Goal: Complete application form

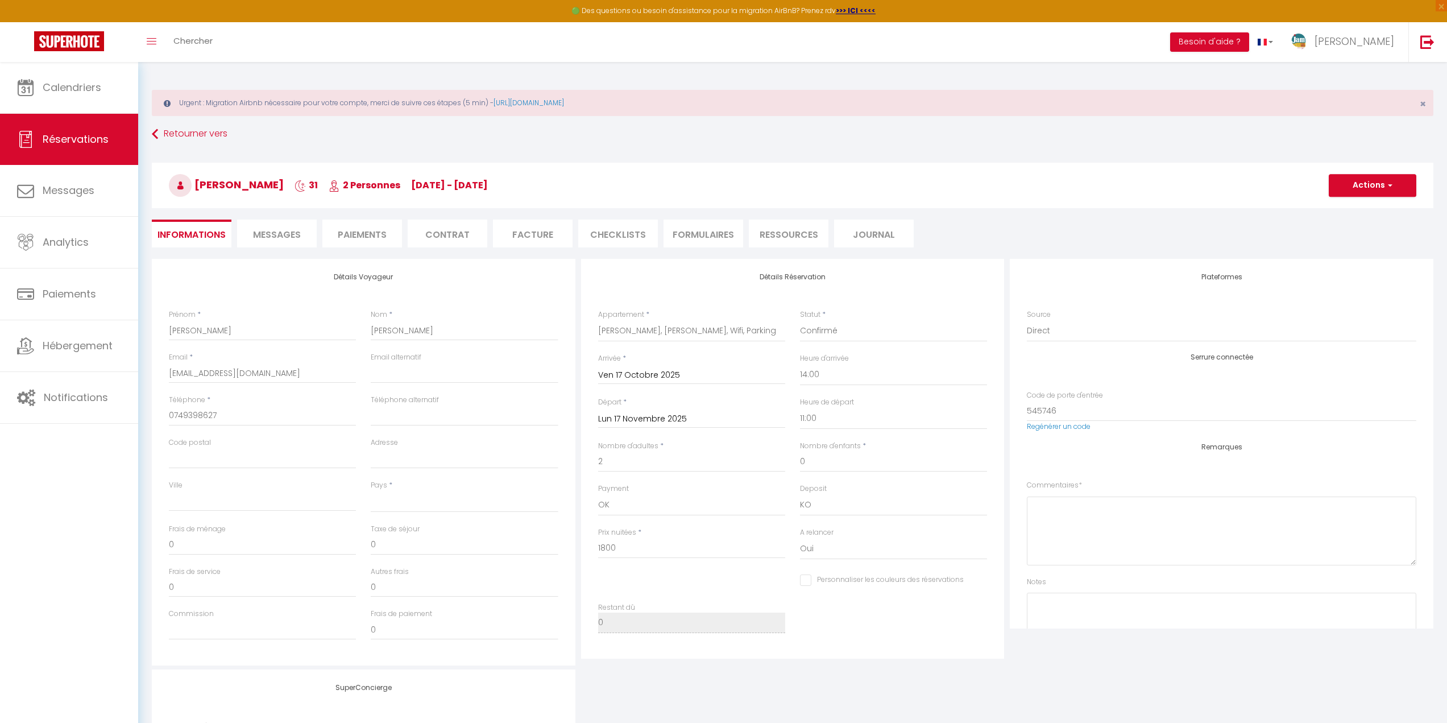
select select
select select "63282"
select select "14:00"
select select "11:00"
select select "14"
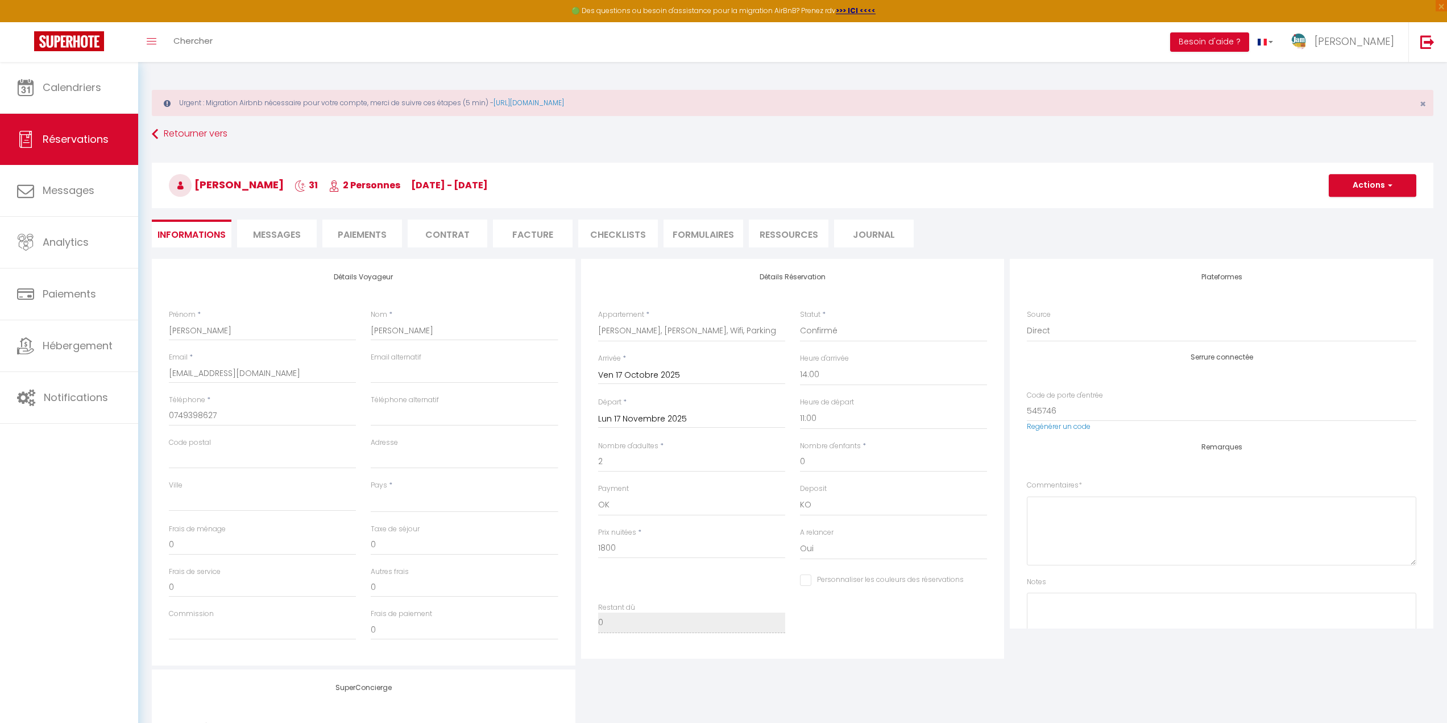
scroll to position [140, 0]
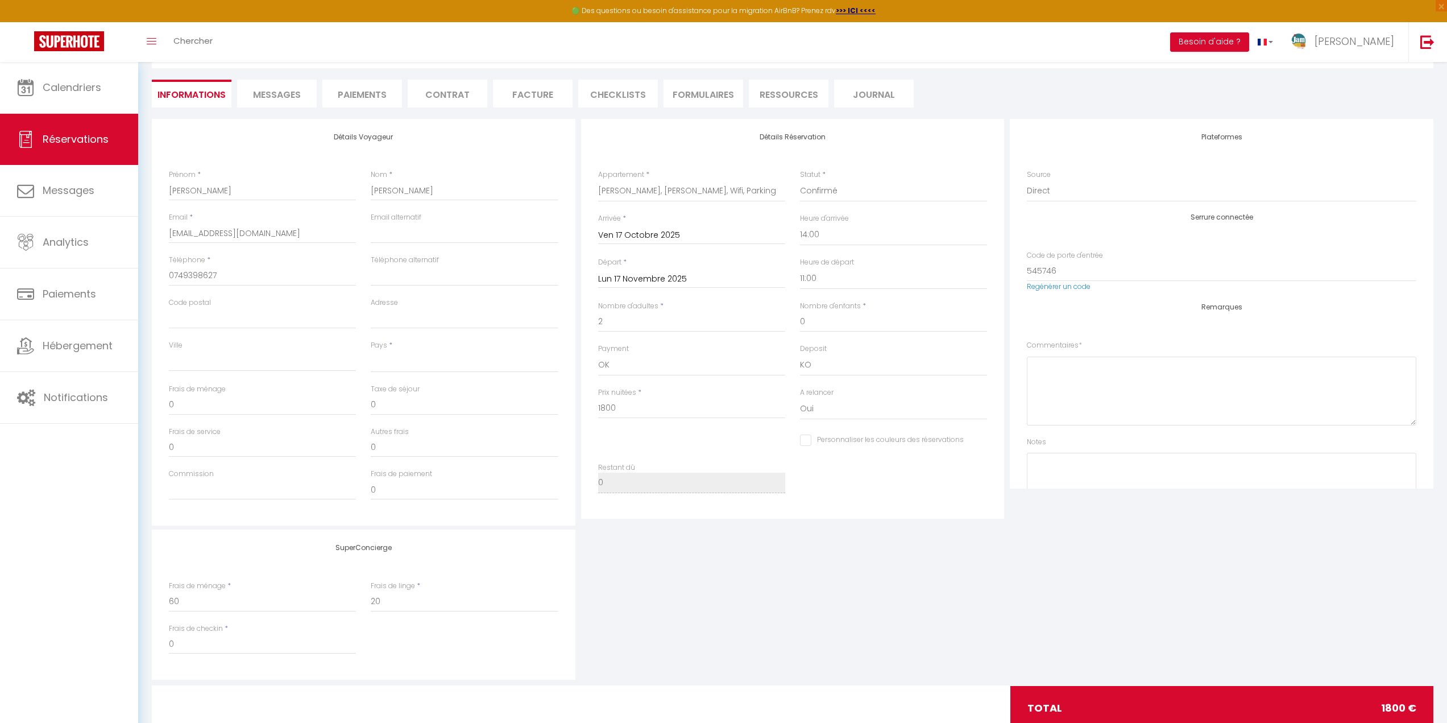
select select
checkbox input "false"
select select
checkbox input "false"
select select
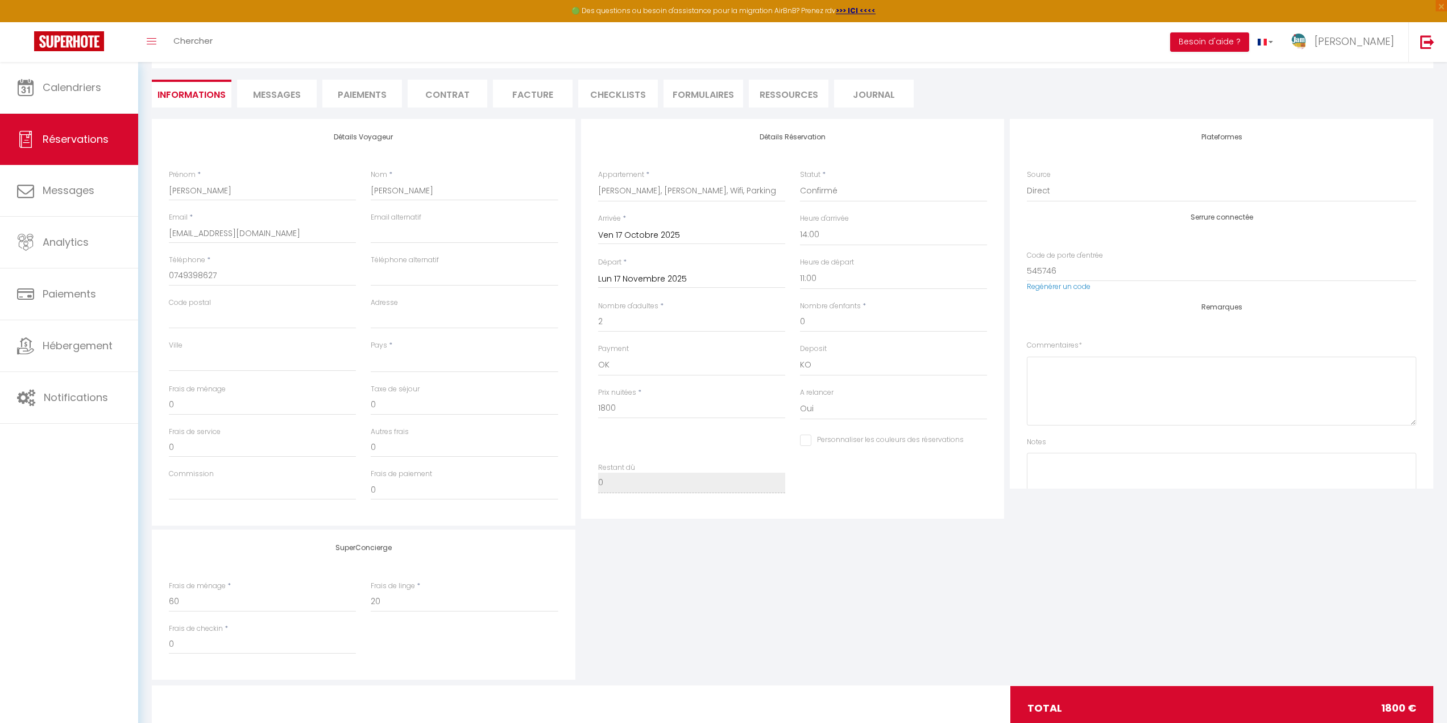
checkbox input "false"
select select
checkbox input "false"
select select
checkbox input "false"
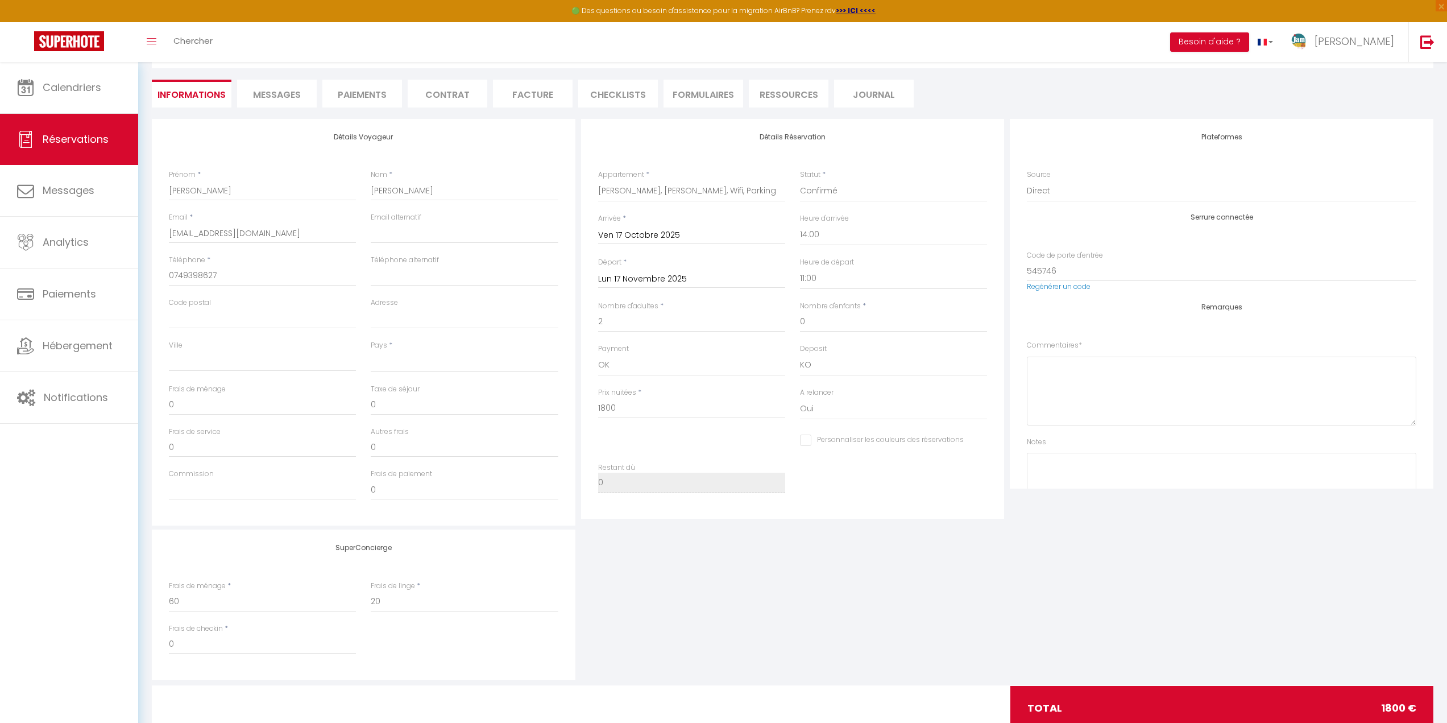
select select
checkbox input "false"
select select
checkbox input "false"
select select
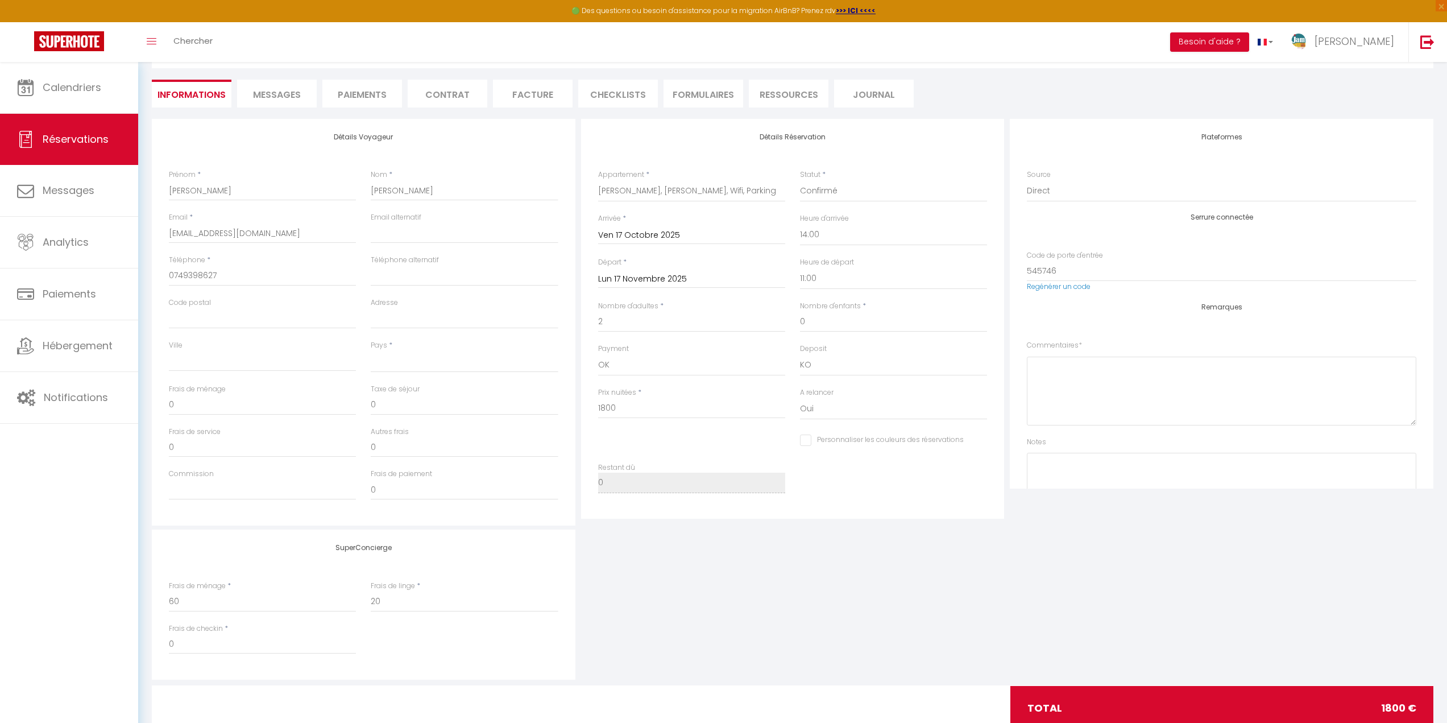
checkbox input "false"
select select
checkbox input "false"
select select
checkbox input "false"
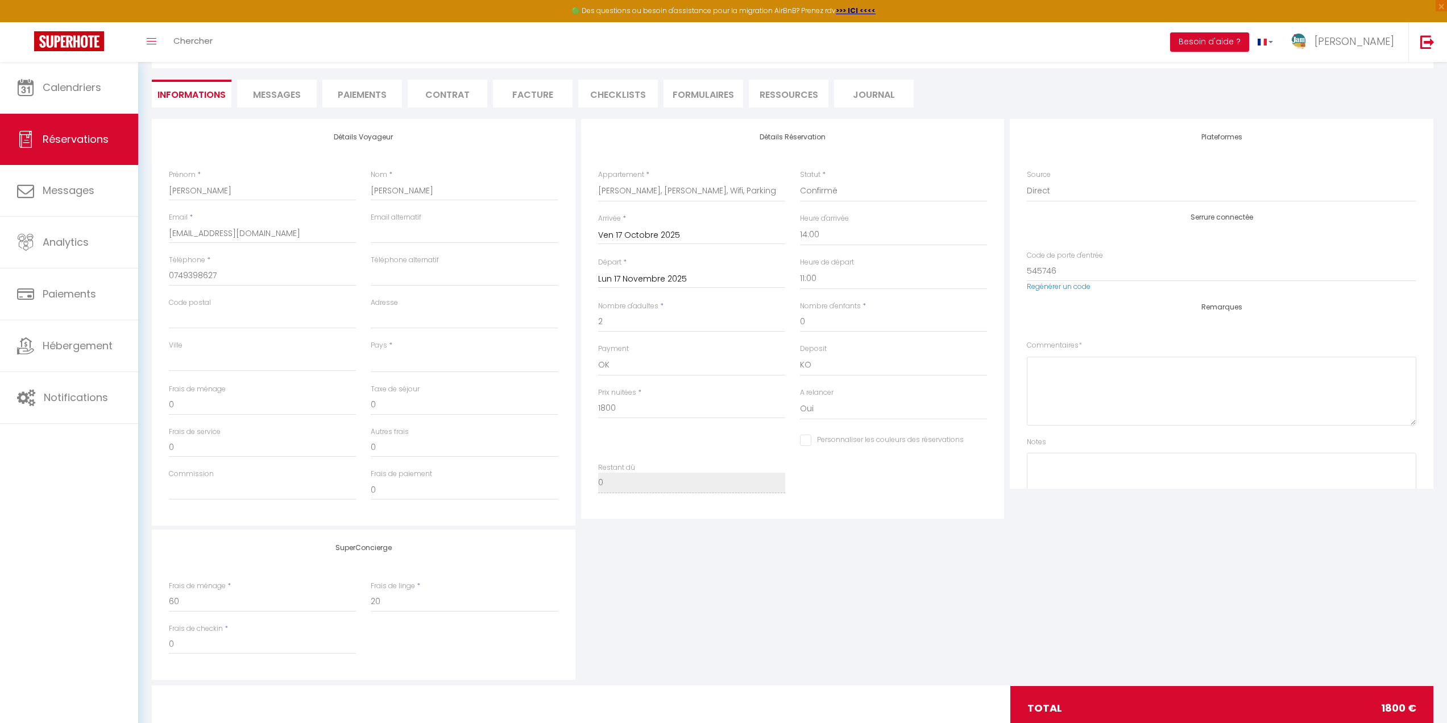
select select
checkbox input "false"
select select
checkbox input "false"
select select
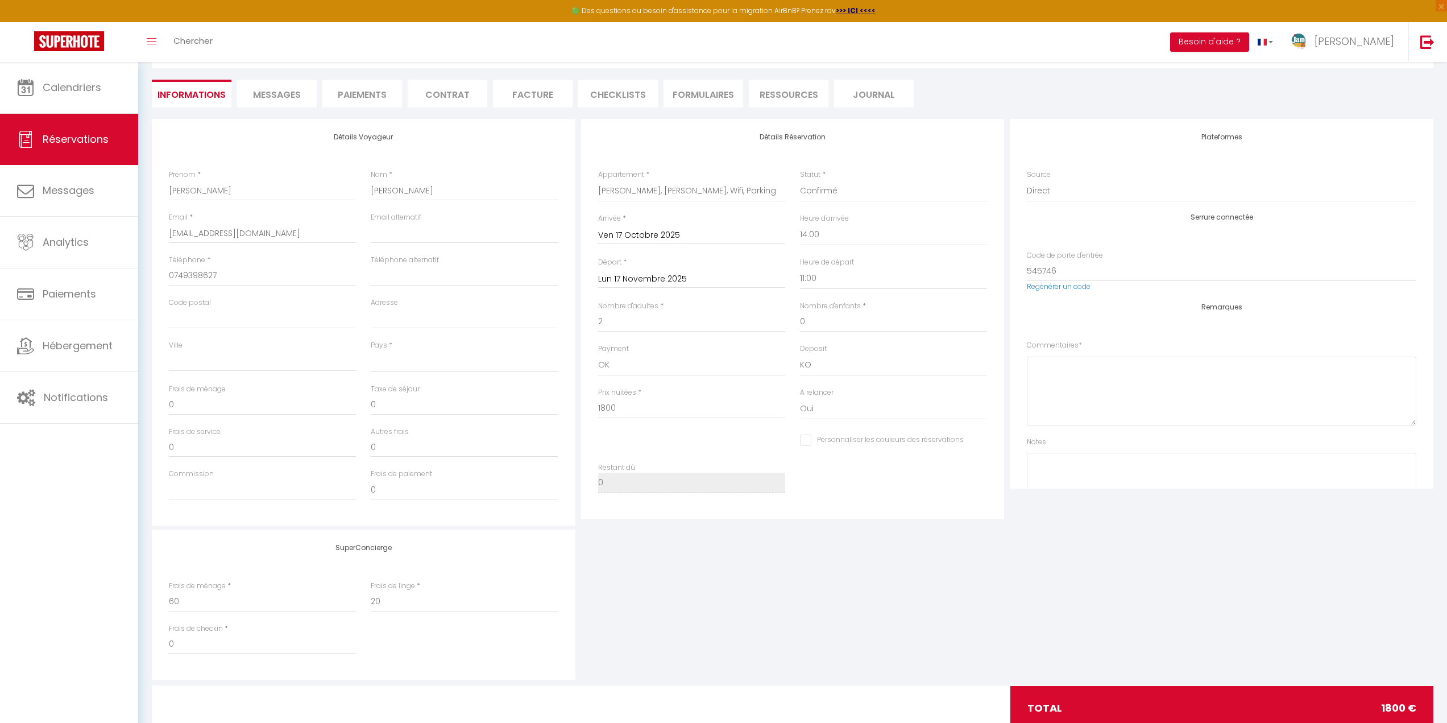
checkbox input "false"
select select
checkbox input "false"
select select
checkbox input "false"
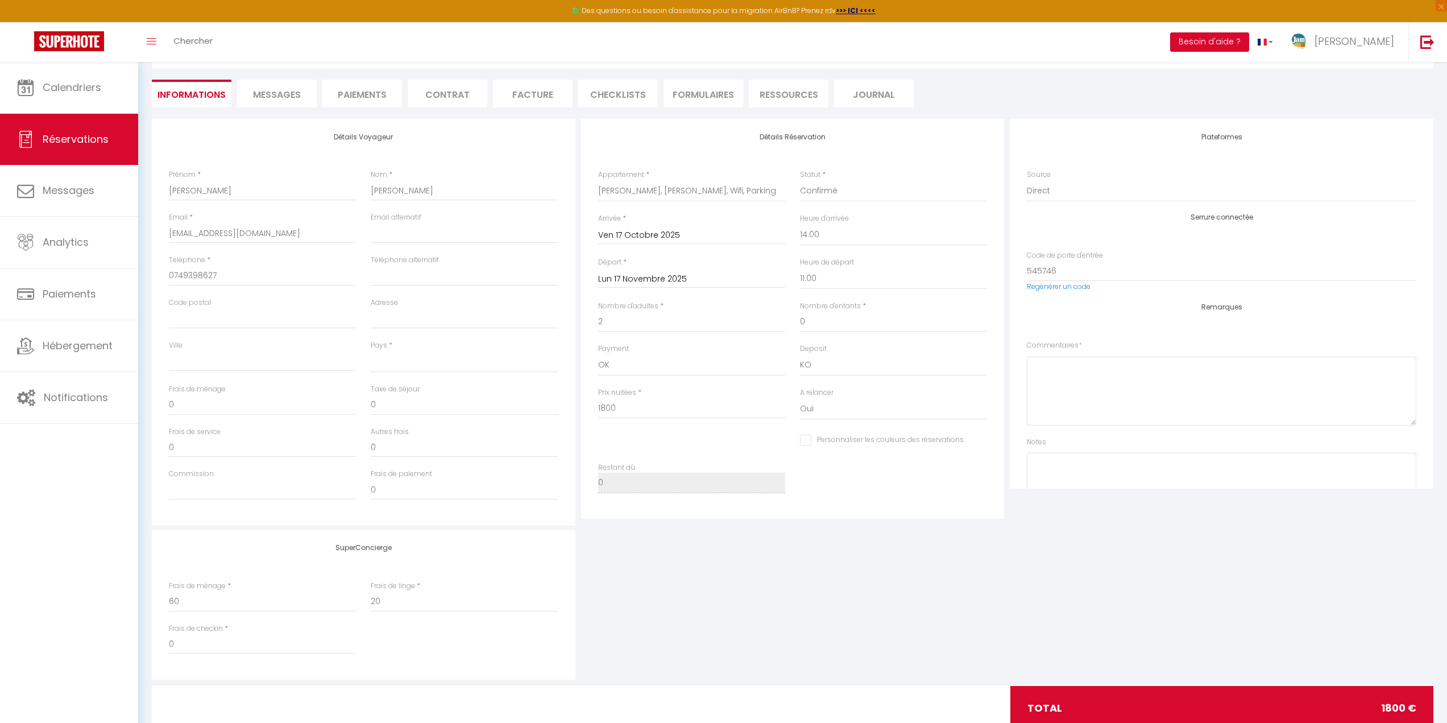
select select
checkbox input "false"
select select
checkbox input "false"
select select
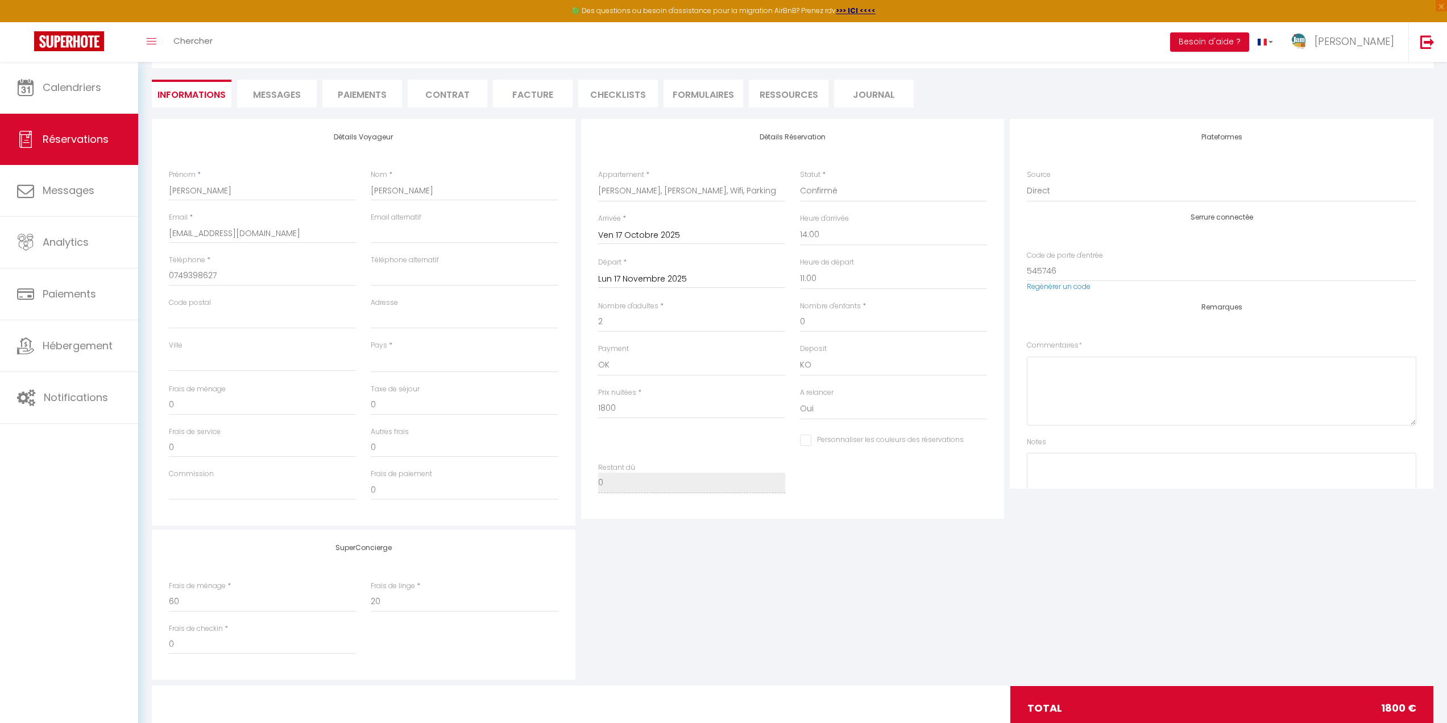
checkbox input "false"
select select
checkbox input "false"
select select
checkbox input "false"
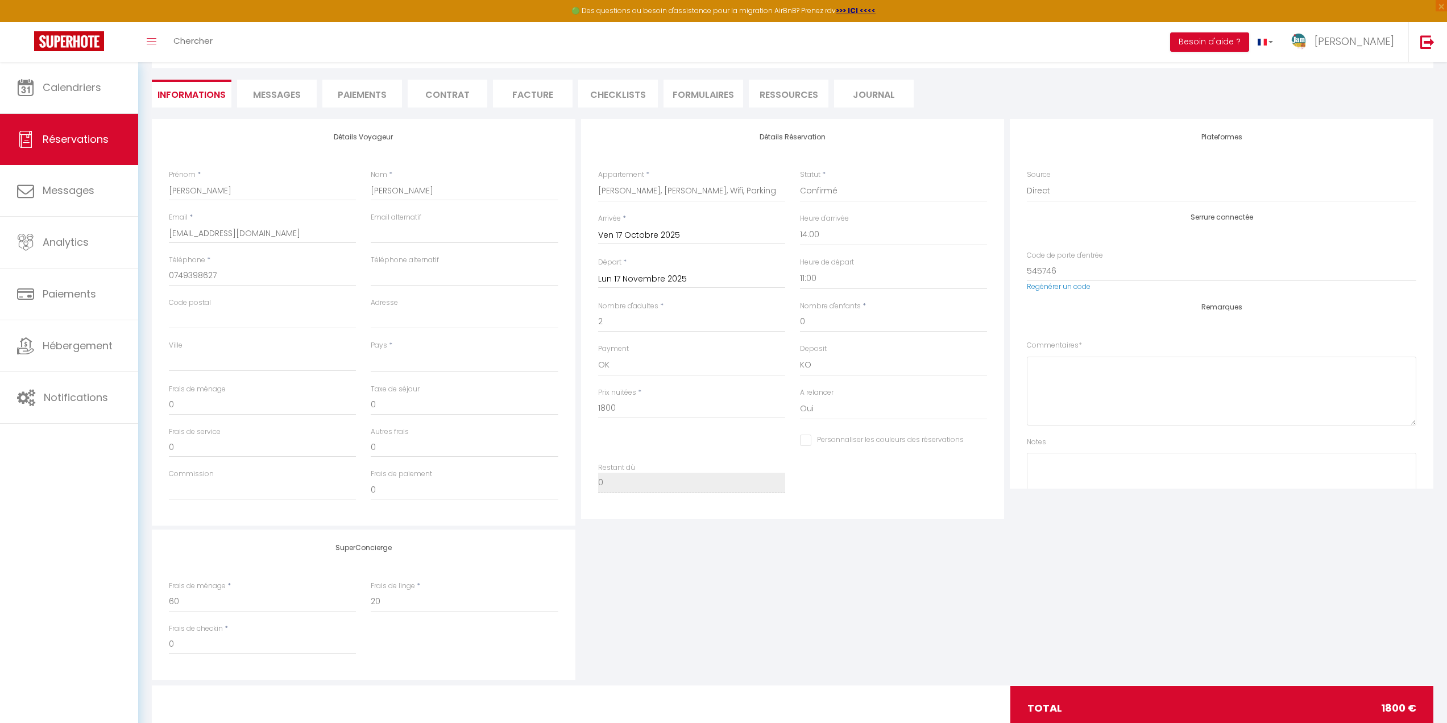
select select
checkbox input "false"
select select
checkbox input "false"
select select
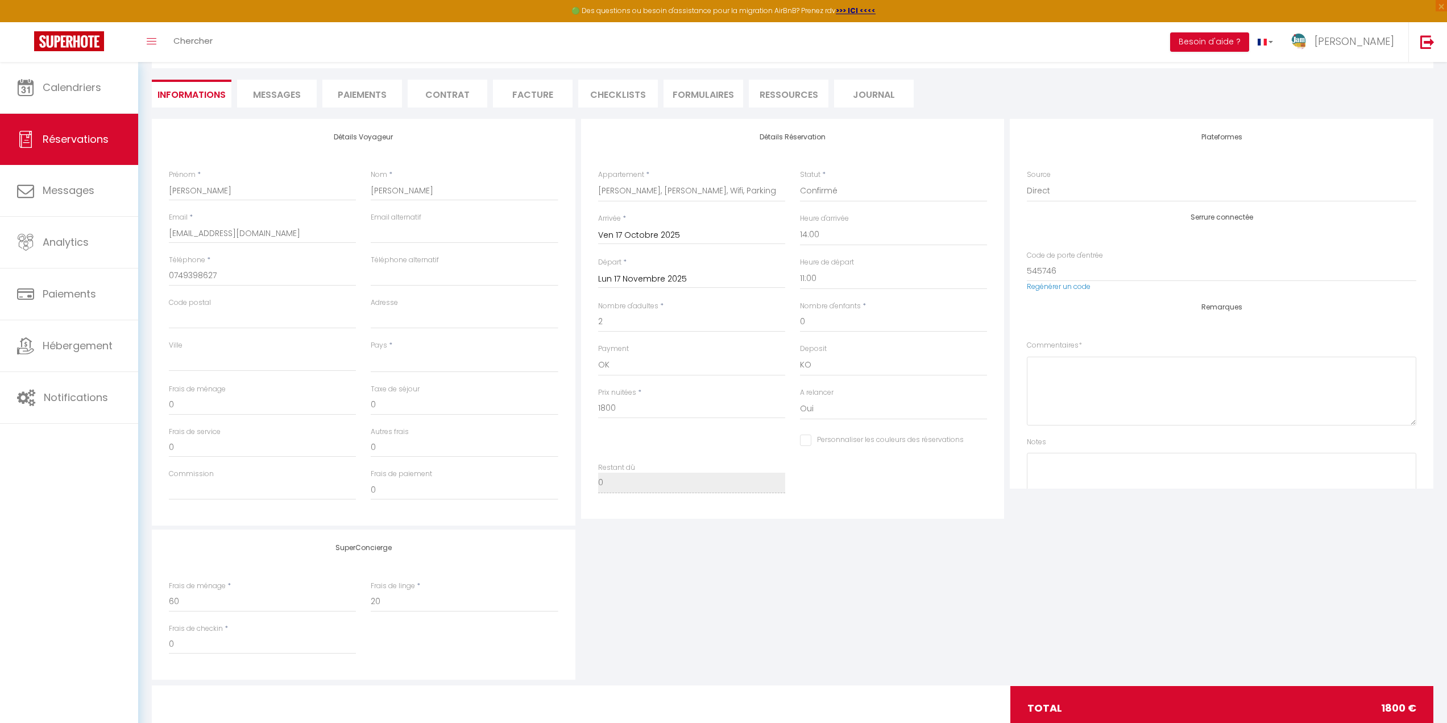
checkbox input "false"
select select
checkbox input "false"
select select
checkbox input "false"
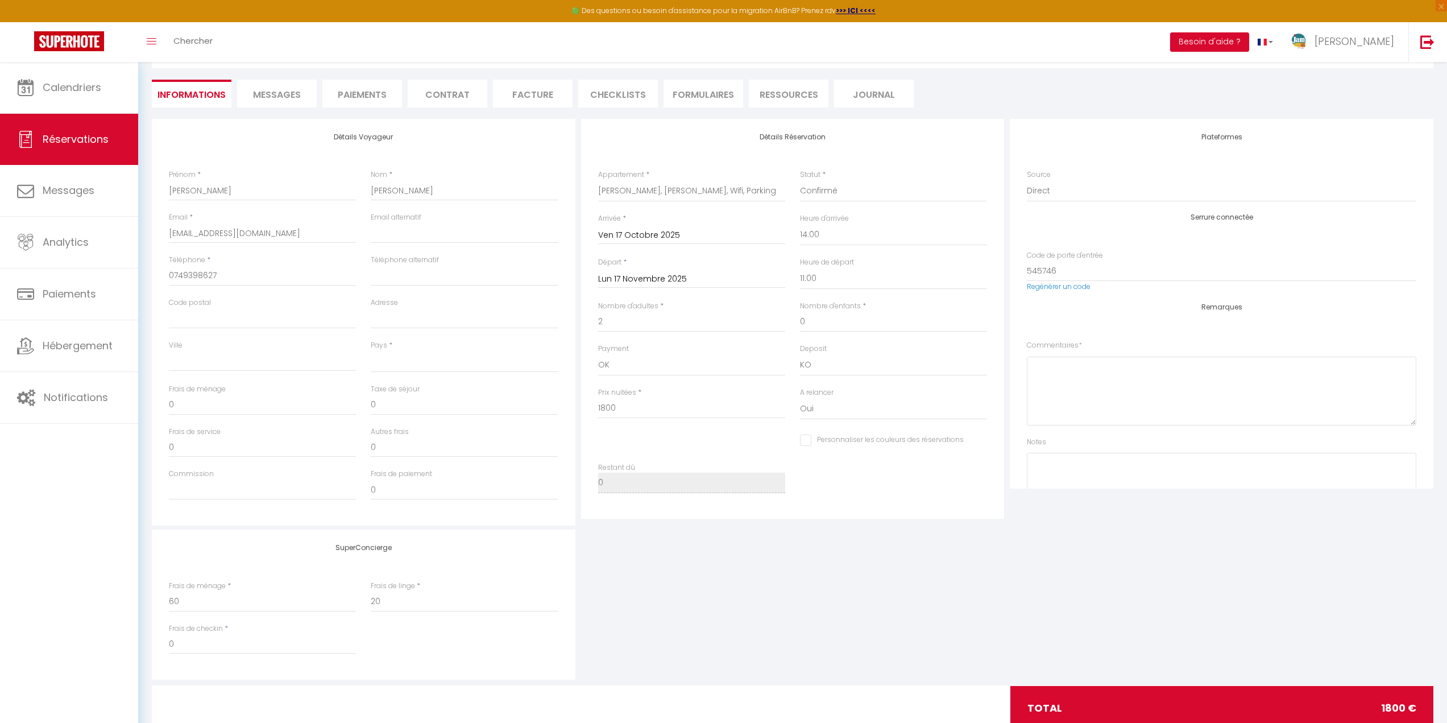
select select
checkbox input "false"
select select
checkbox input "false"
select select
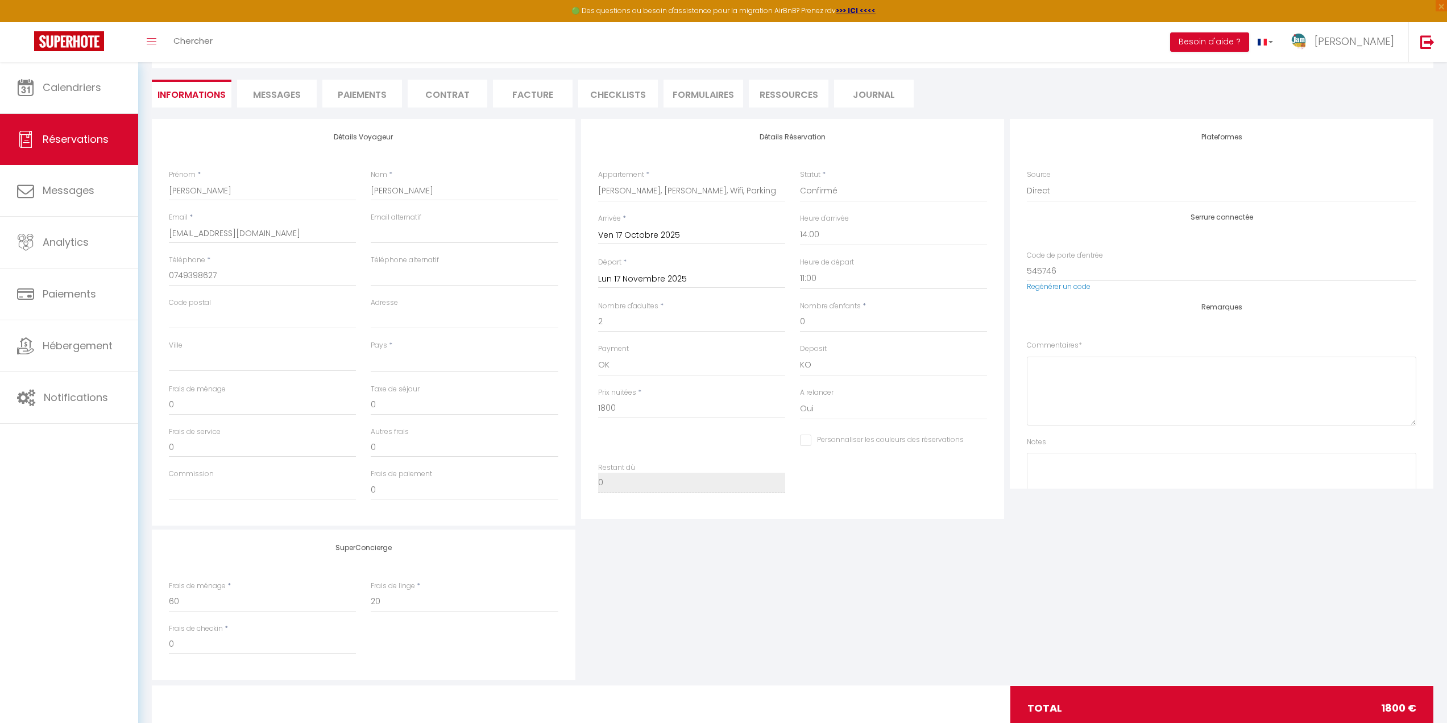
checkbox input "false"
select select
checkbox input "false"
select select
checkbox input "false"
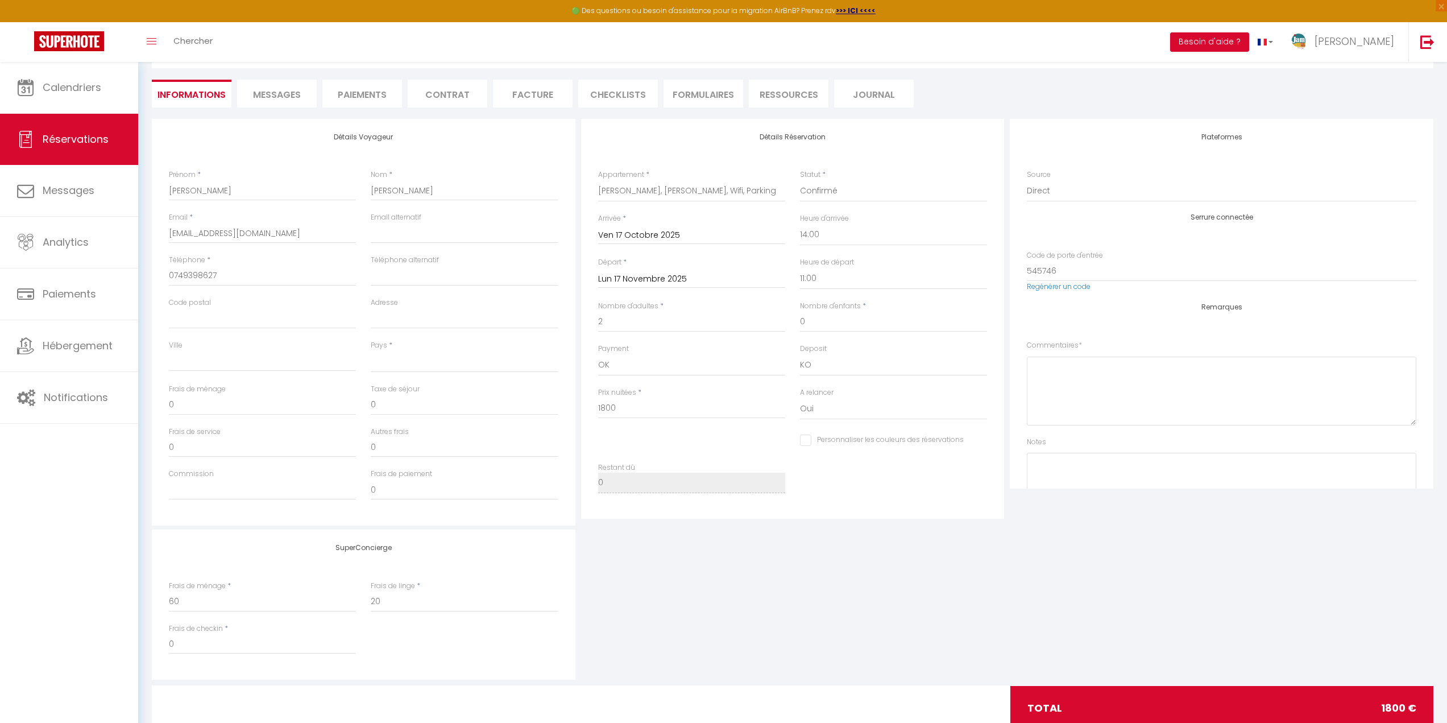
select select
checkbox input "false"
select select
checkbox input "false"
select select
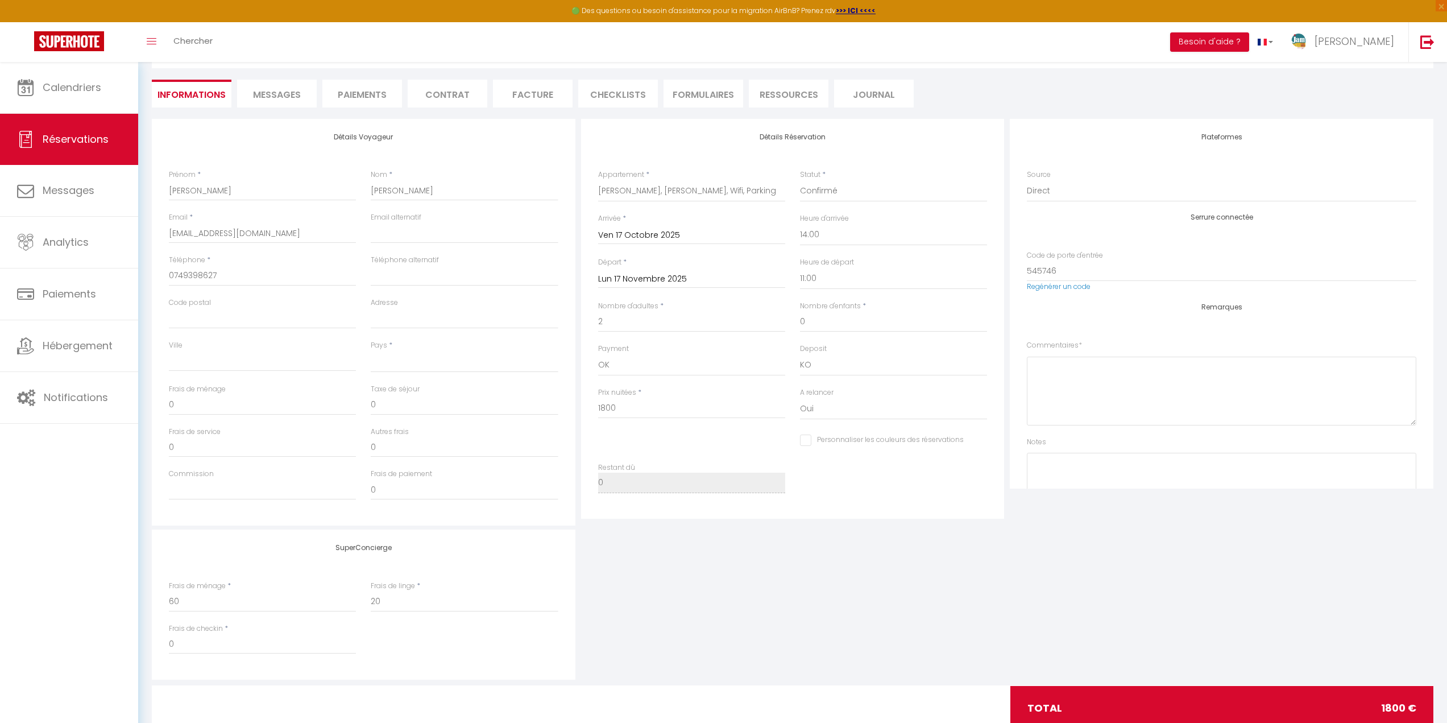
checkbox input "false"
select select
checkbox input "false"
select select
checkbox input "false"
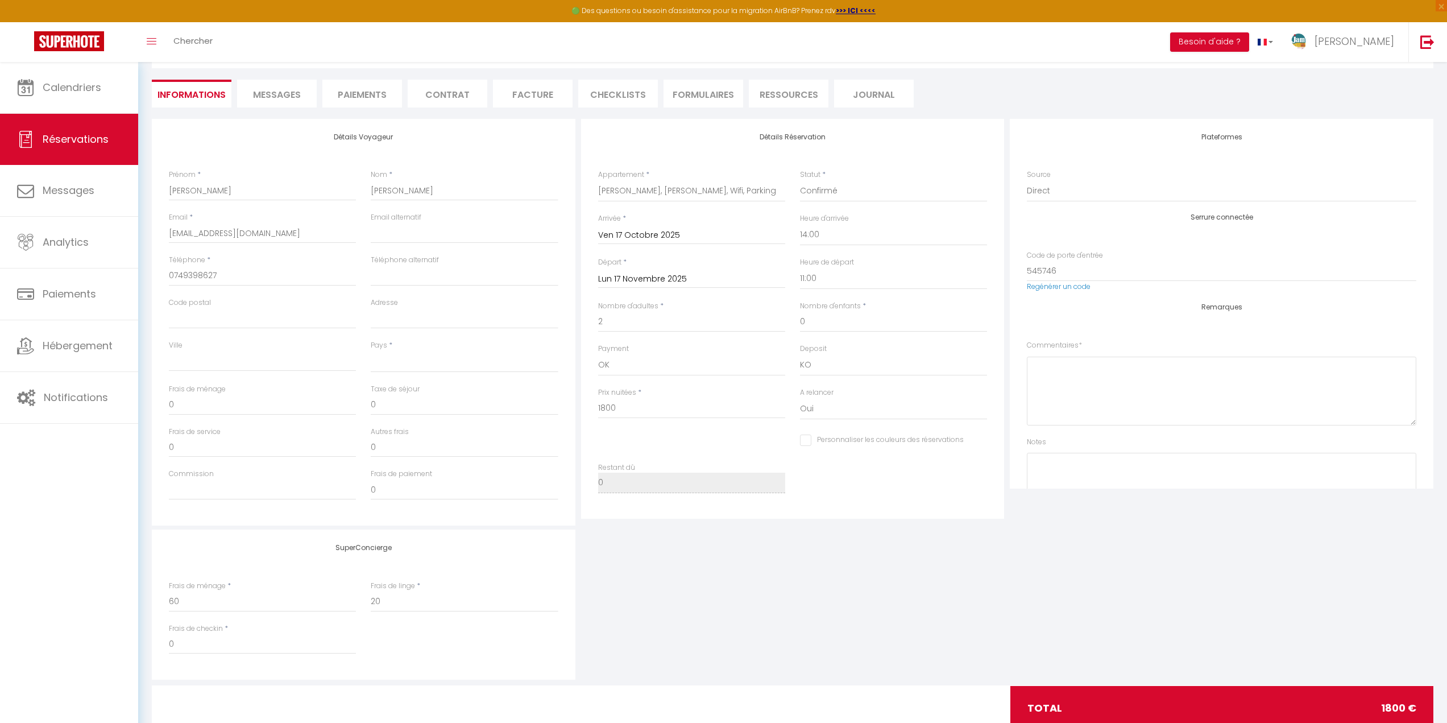
select select
checkbox input "false"
select select
checkbox input "false"
select select
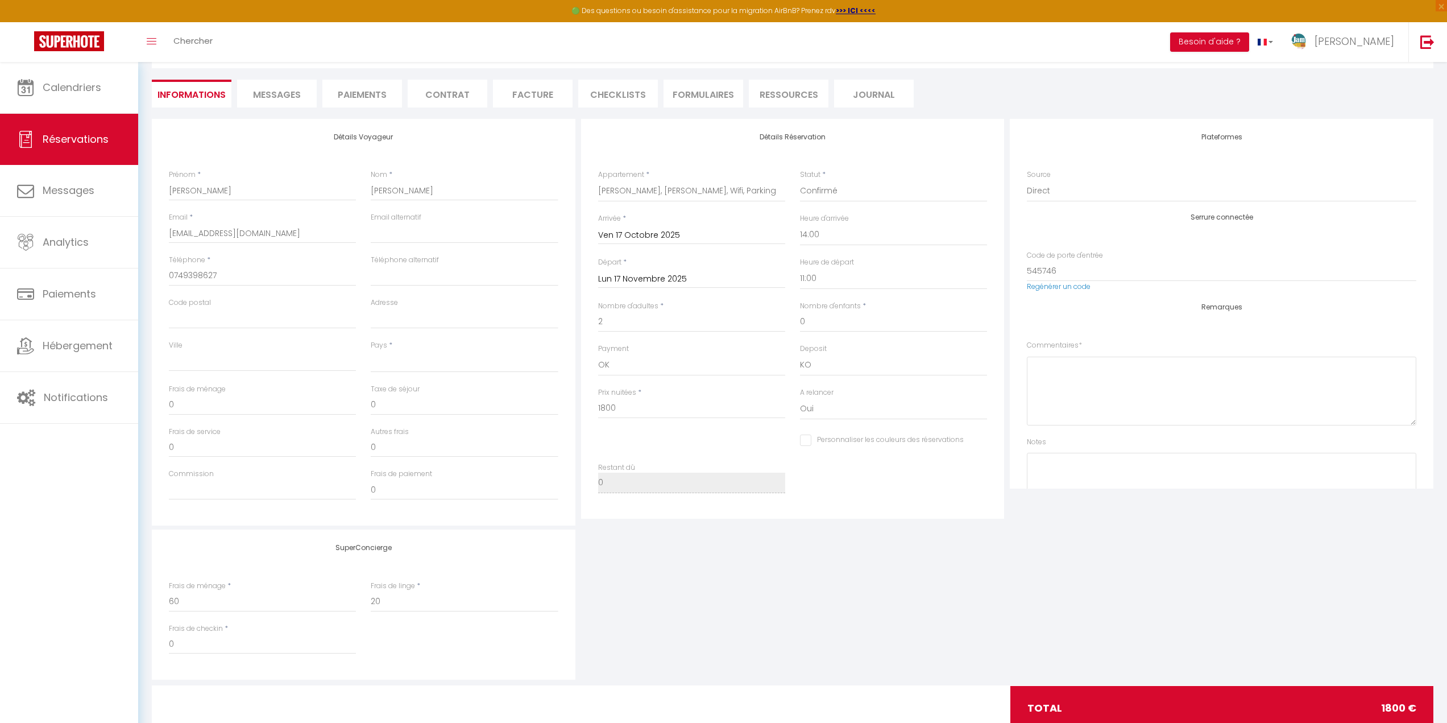
checkbox input "false"
select select
checkbox input "false"
select select
checkbox input "false"
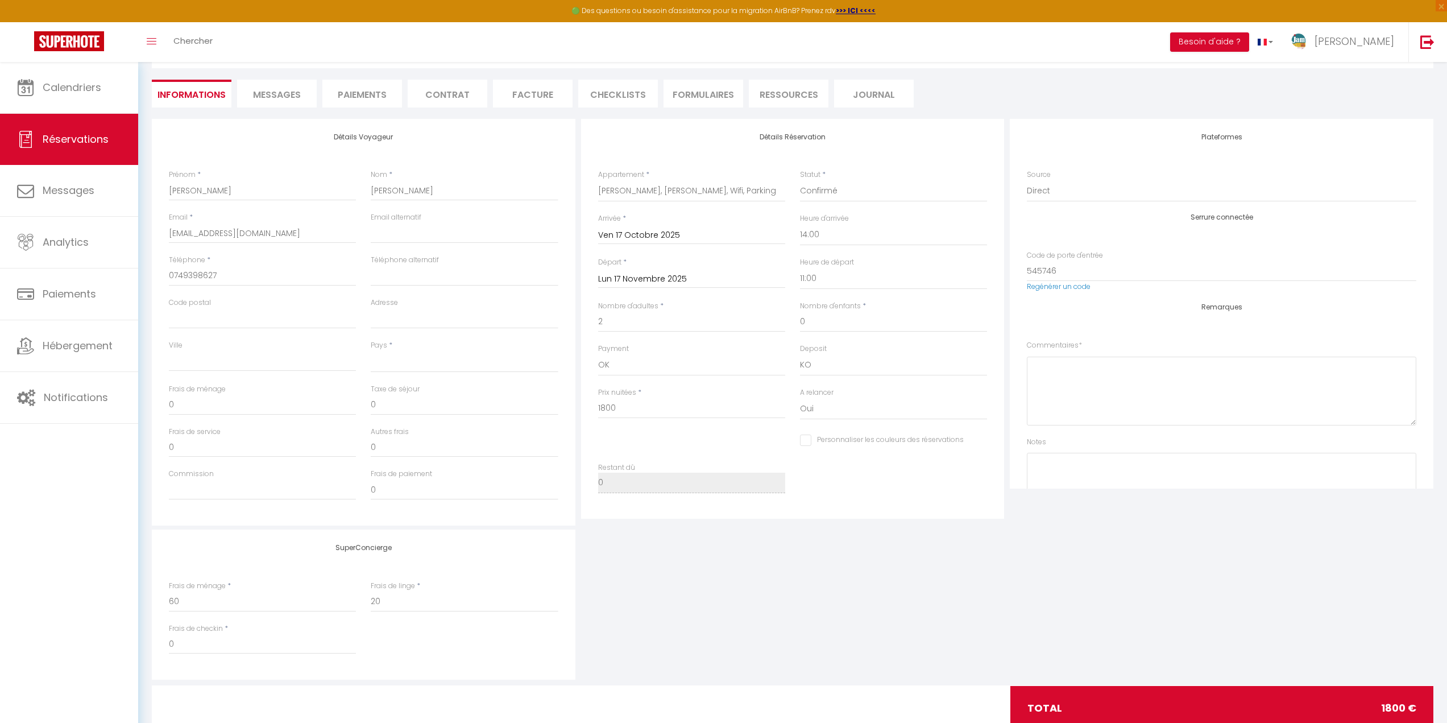
select select
checkbox input "false"
select select
checkbox input "false"
select select
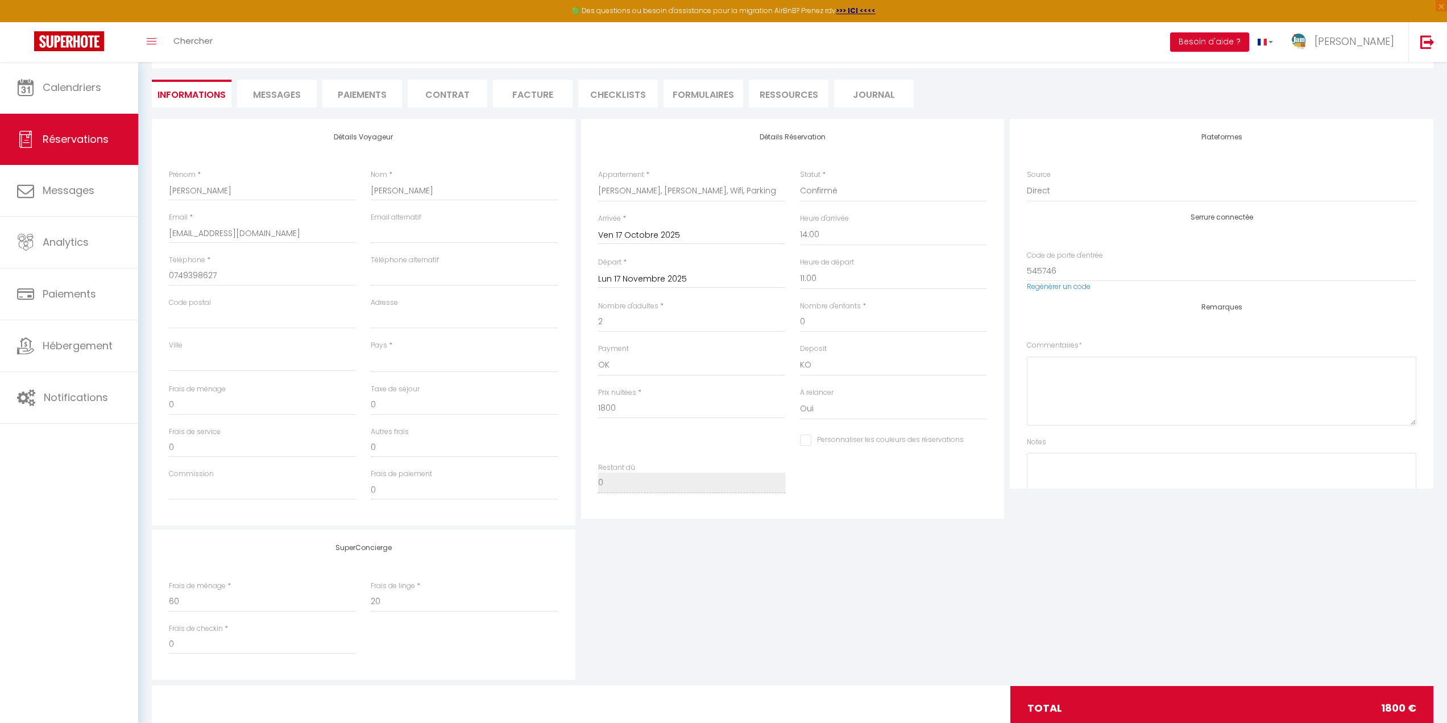
checkbox input "false"
select select
checkbox input "false"
select select
checkbox input "false"
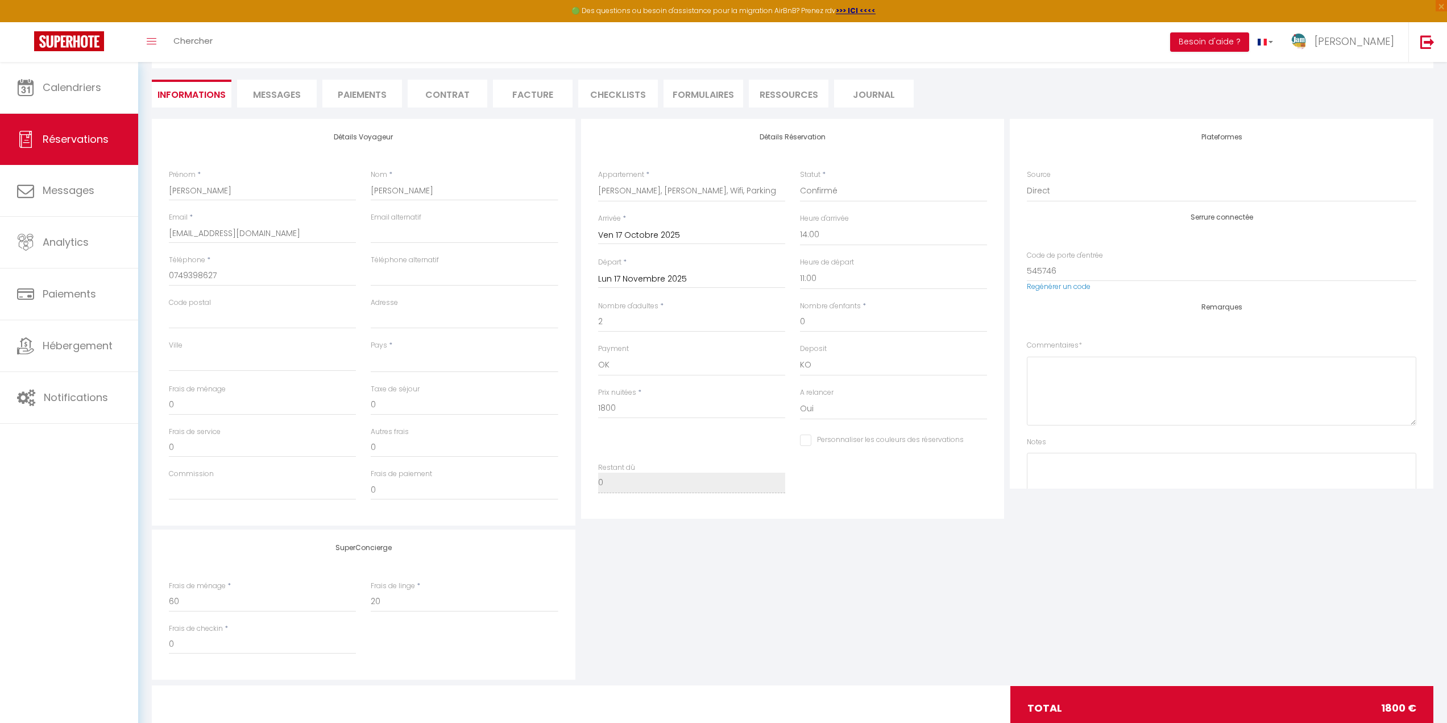
select select
checkbox input "false"
select select
checkbox input "false"
select select
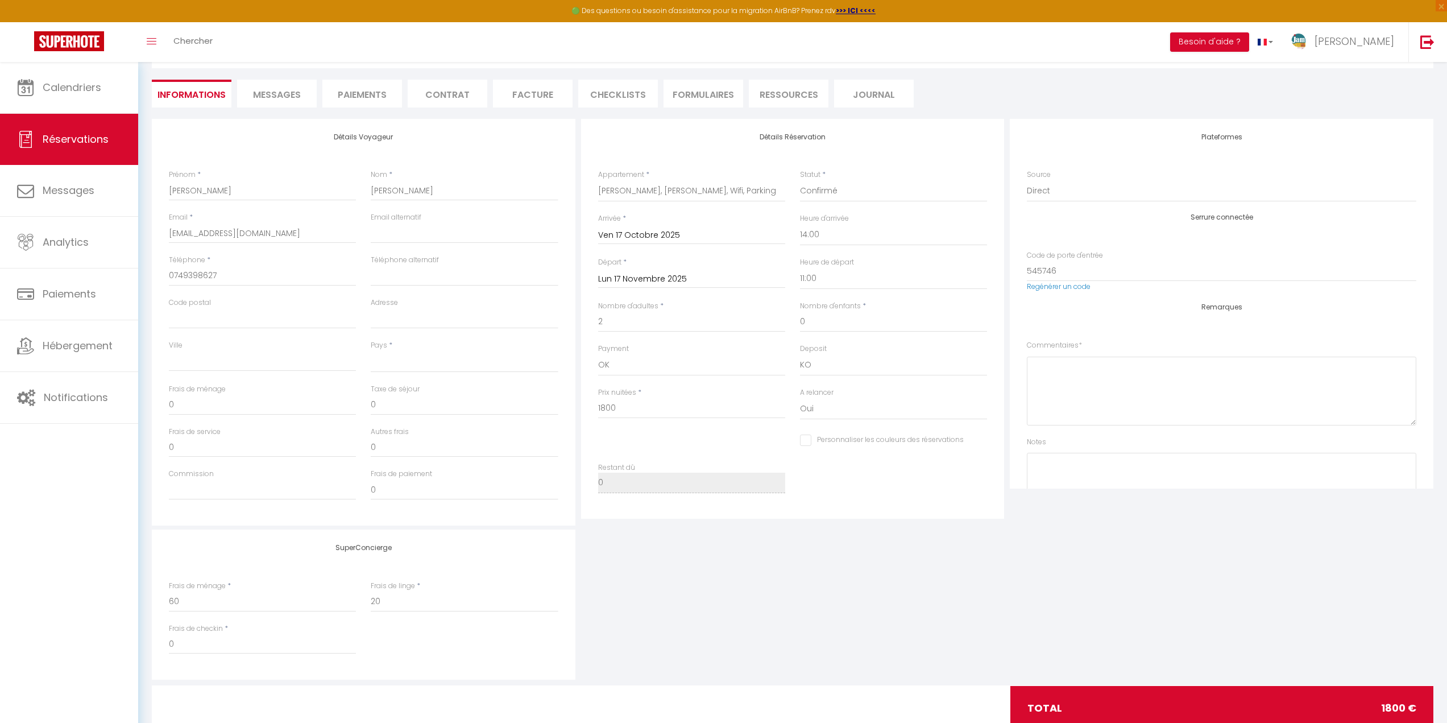
checkbox input "false"
select select
checkbox input "false"
select select
checkbox input "false"
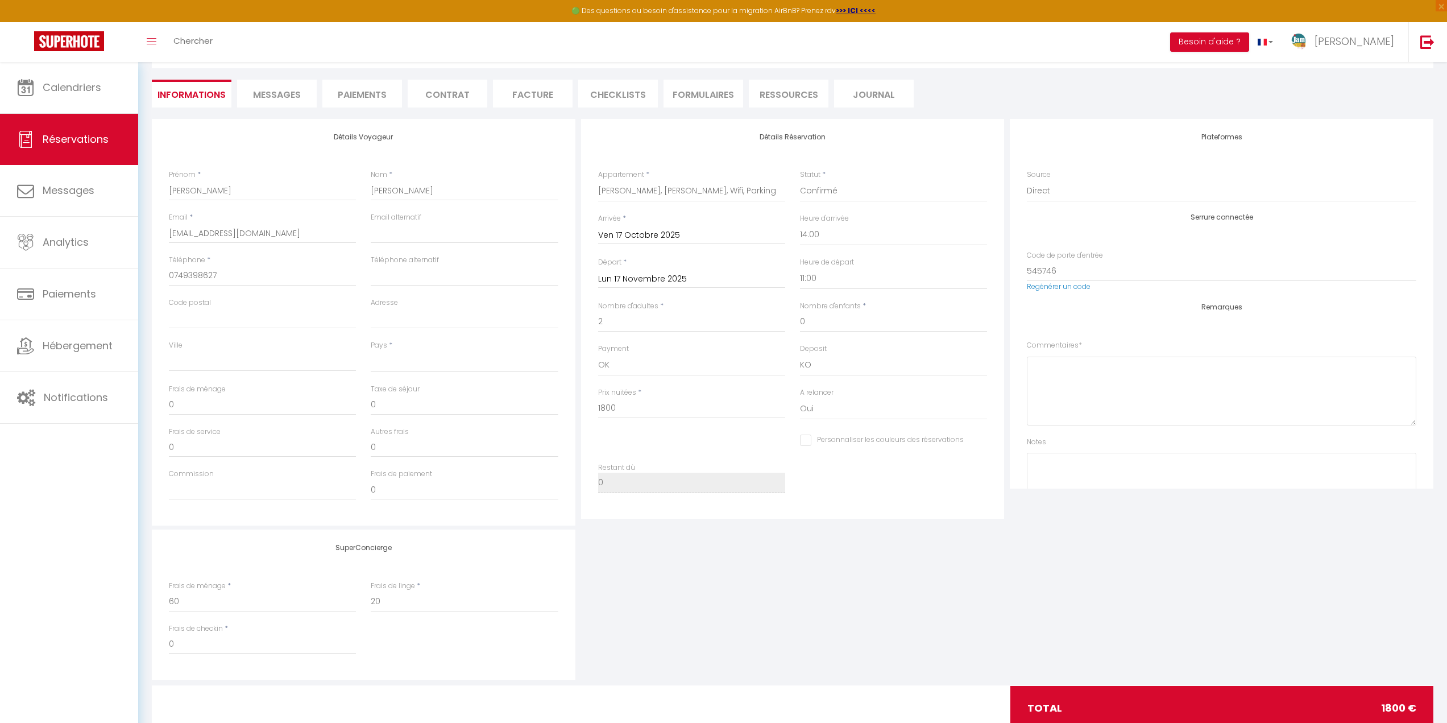
select select
checkbox input "false"
select select
checkbox input "false"
select select
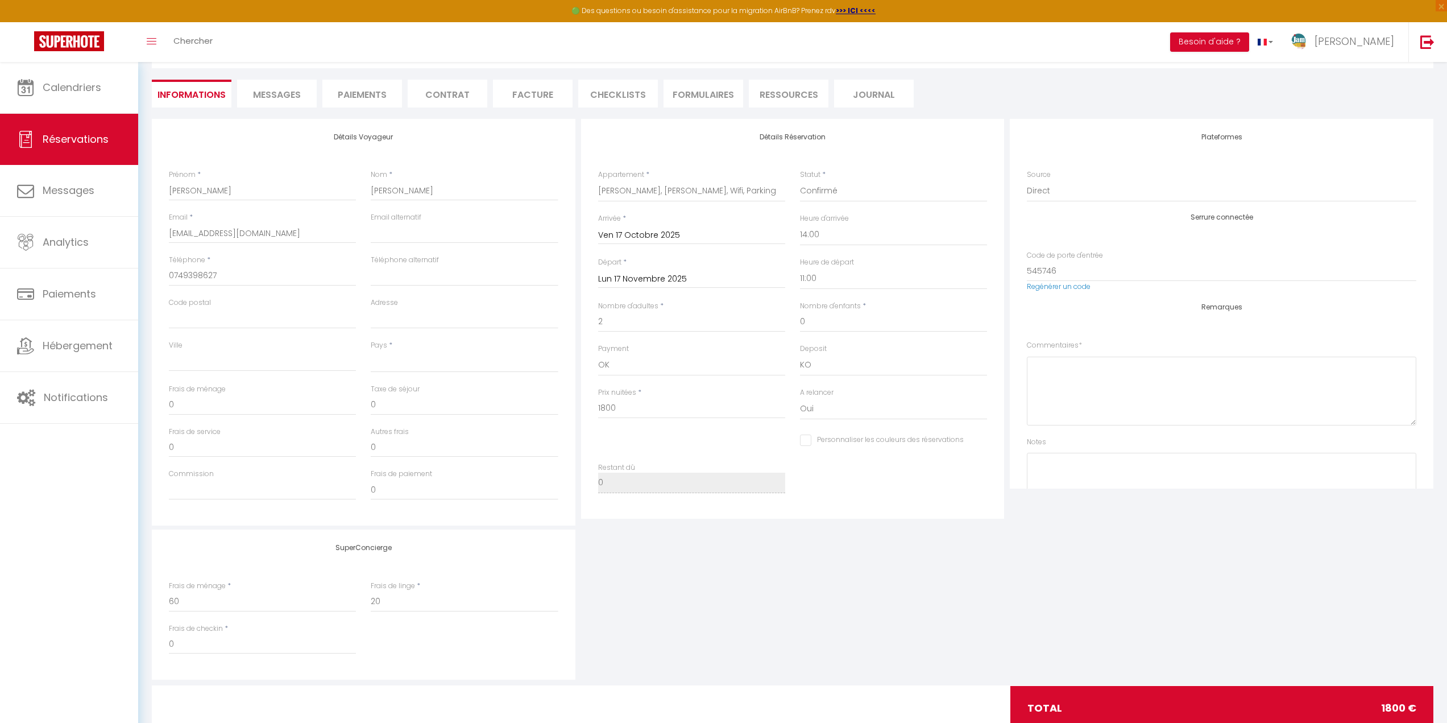
checkbox input "false"
select select
checkbox input "false"
select select
checkbox input "false"
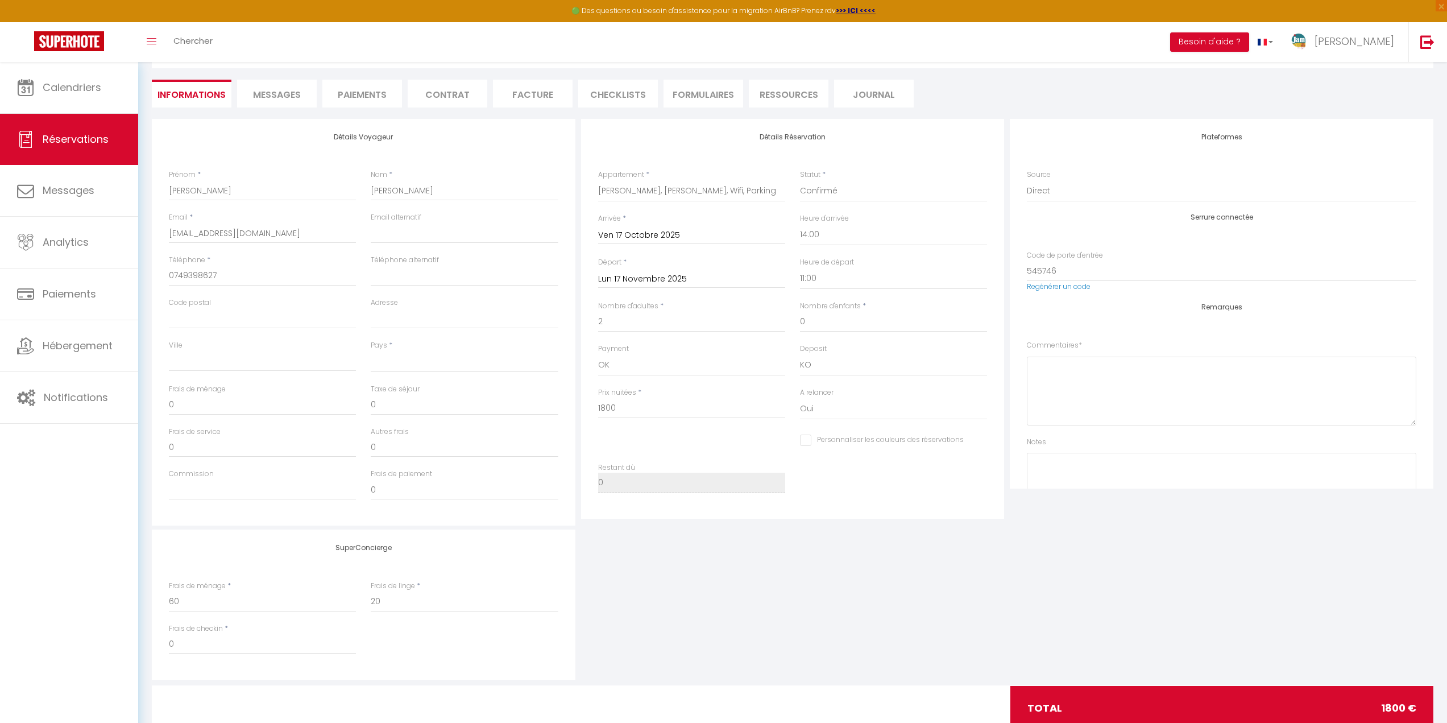
select select
checkbox input "false"
select select
checkbox input "false"
select select
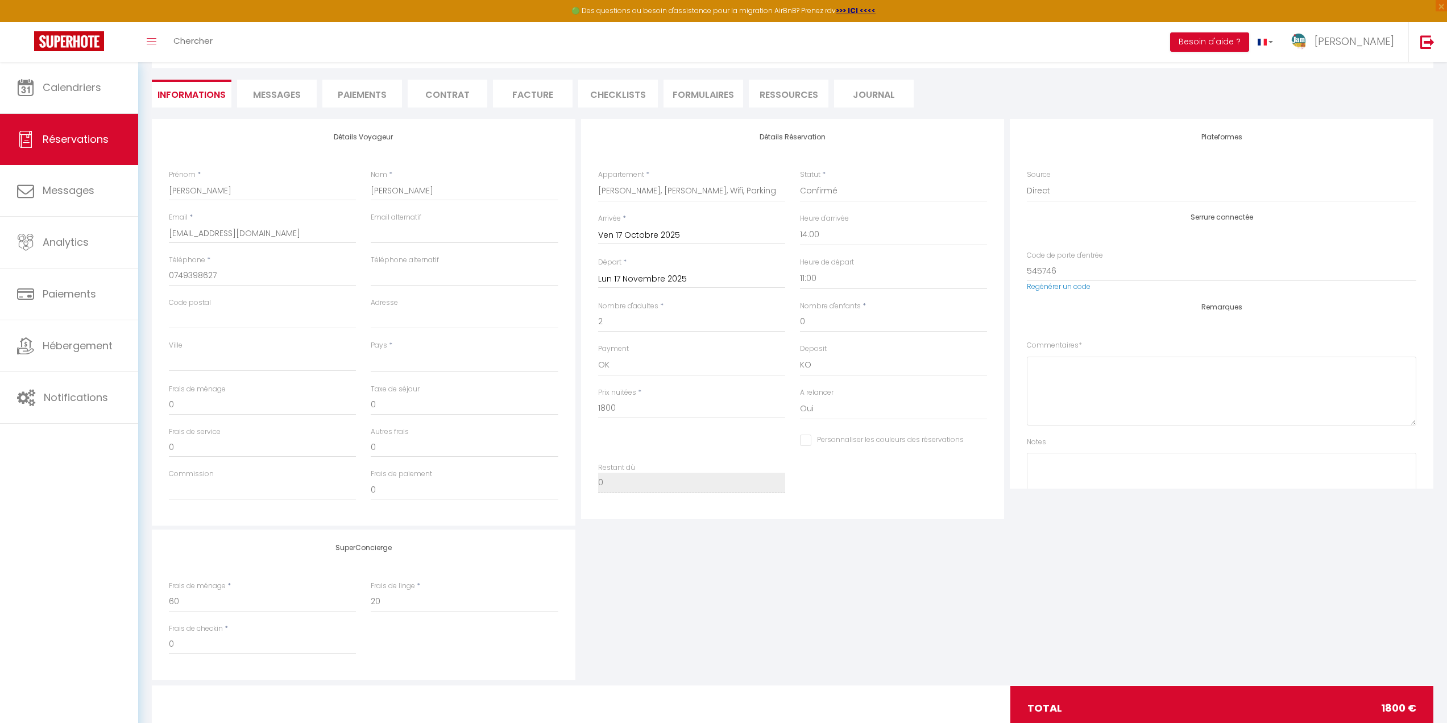
checkbox input "false"
select select
checkbox input "false"
select select
checkbox input "false"
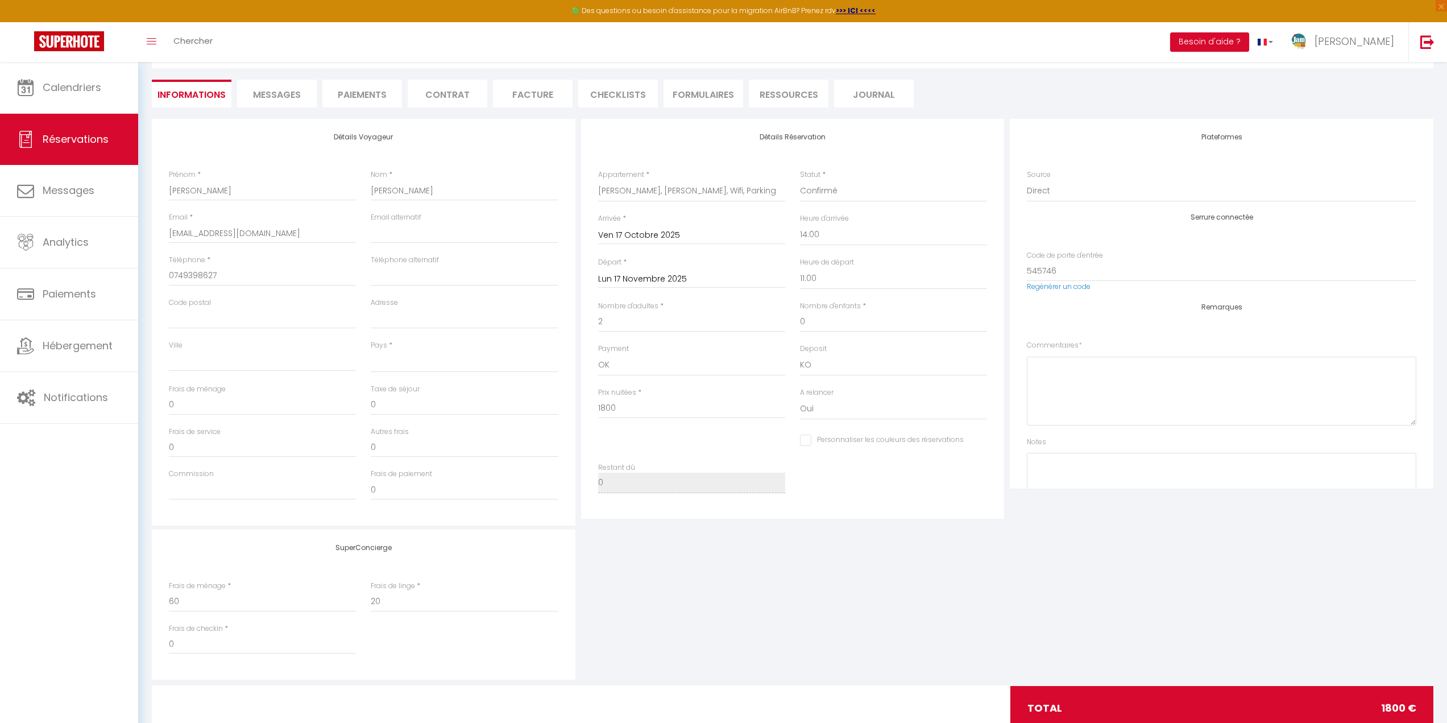
select select
checkbox input "false"
select select
checkbox input "false"
select select
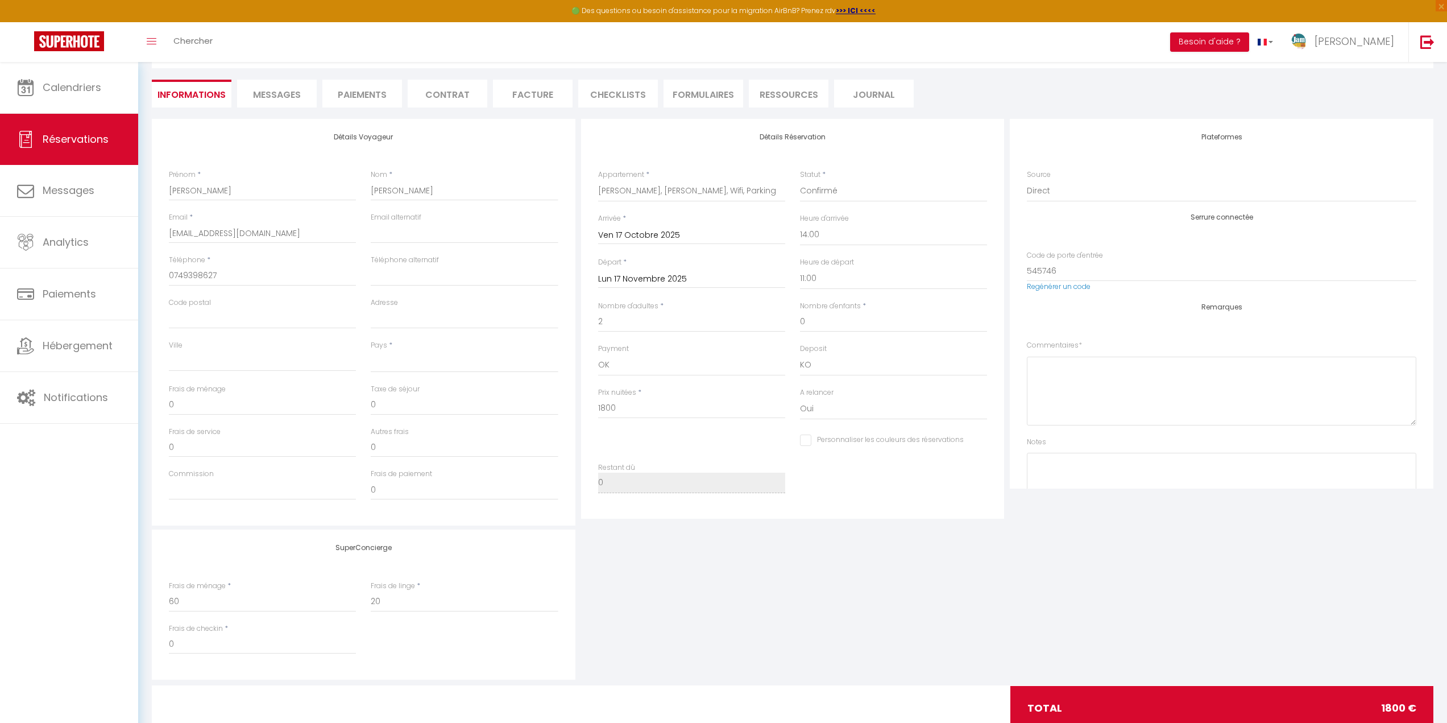
checkbox input "false"
select select
checkbox input "false"
select select
checkbox input "false"
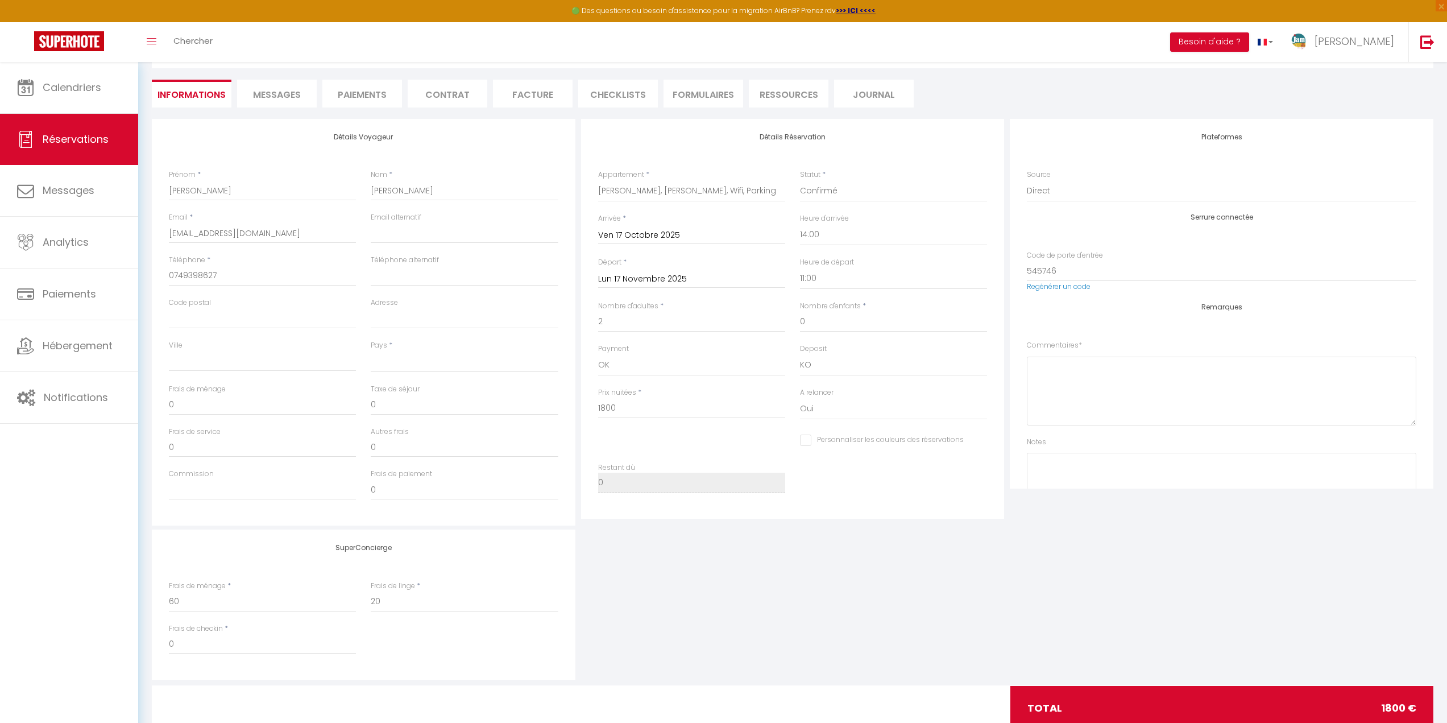
select select
checkbox input "false"
select select
checkbox input "false"
select select
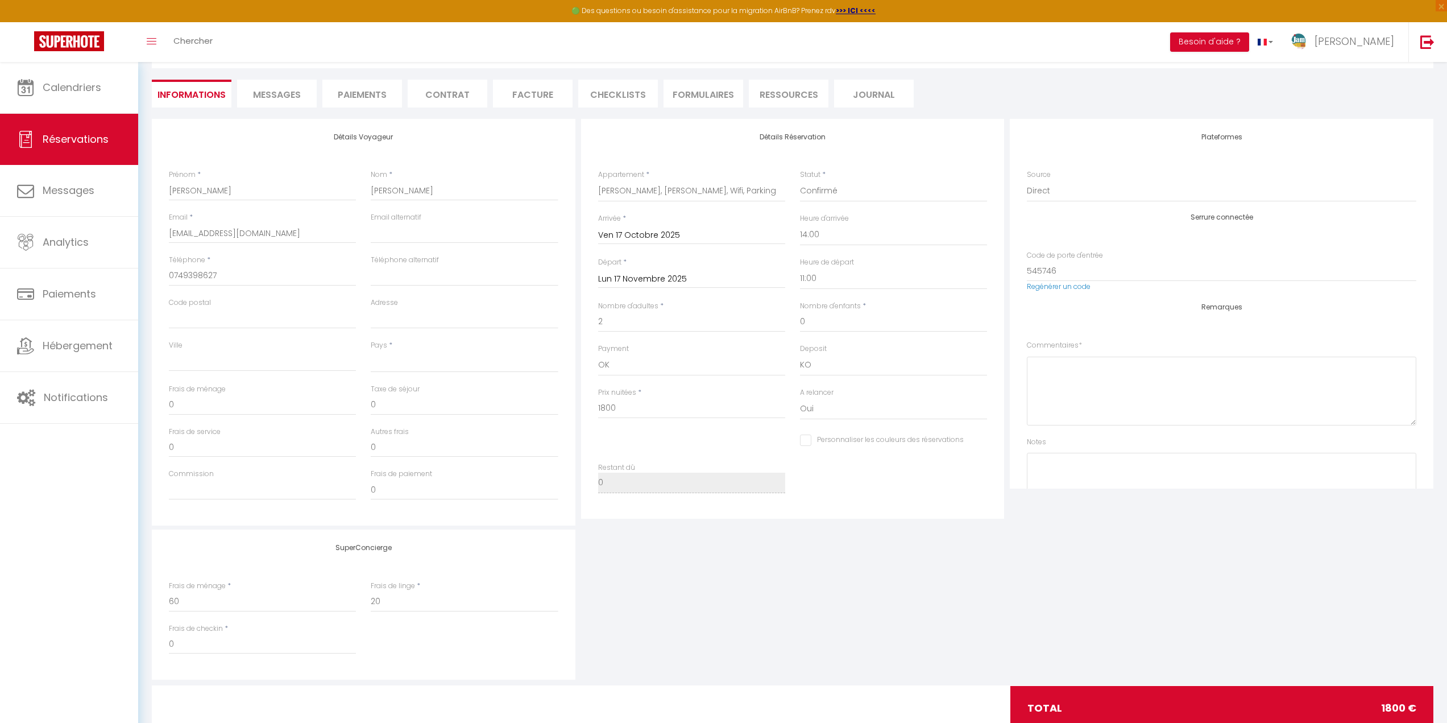
checkbox input "false"
select select
checkbox input "false"
select select
checkbox input "false"
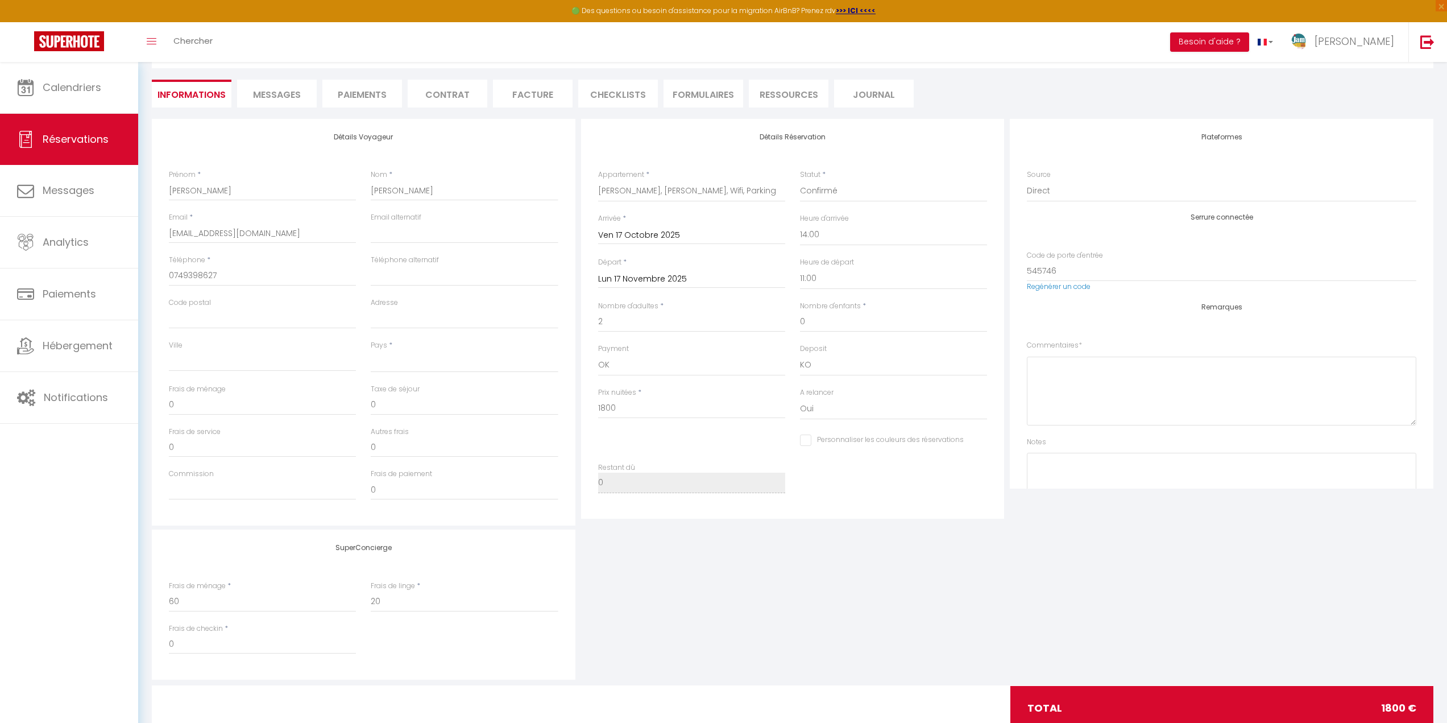
select select
checkbox input "false"
select select
checkbox input "false"
select select
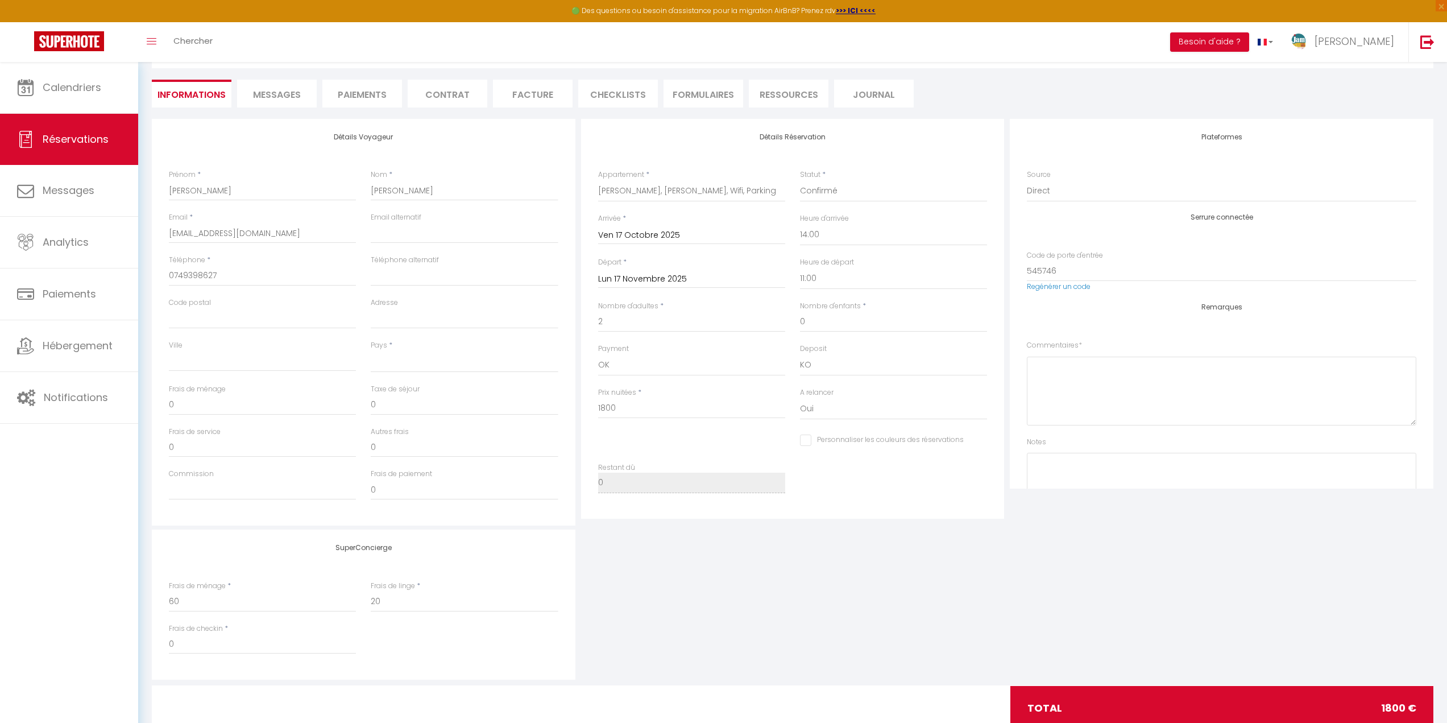
checkbox input "false"
select select
checkbox input "false"
select select
checkbox input "false"
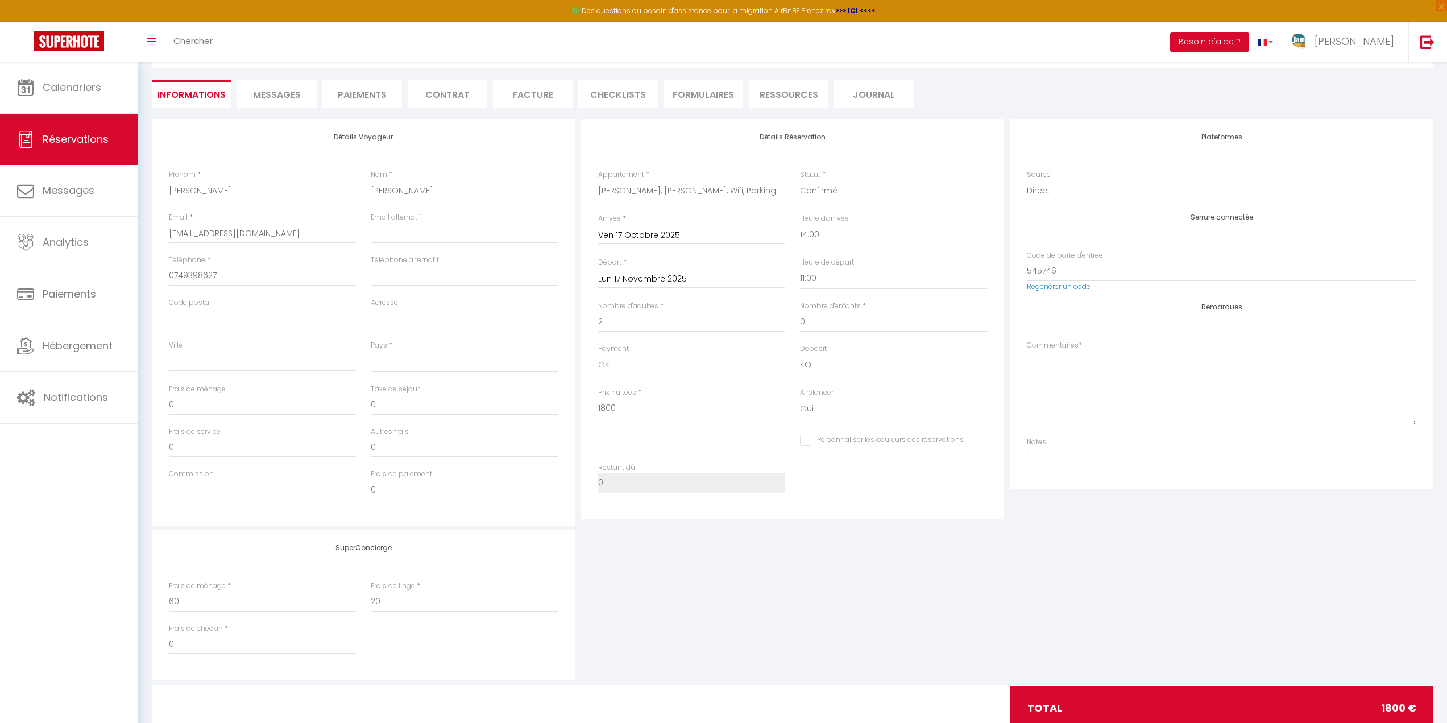
select select
checkbox input "false"
select select
checkbox input "false"
select select
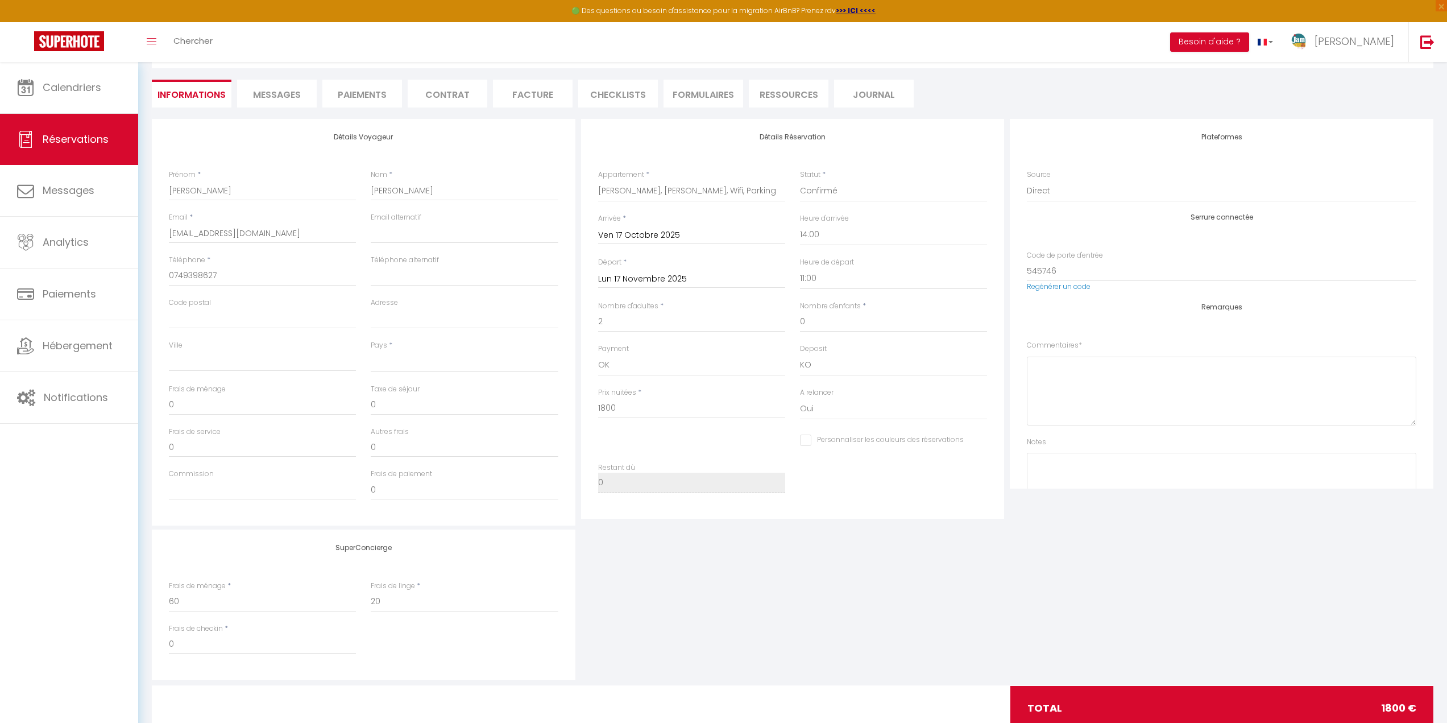
checkbox input "false"
select select
checkbox input "false"
select select
checkbox input "false"
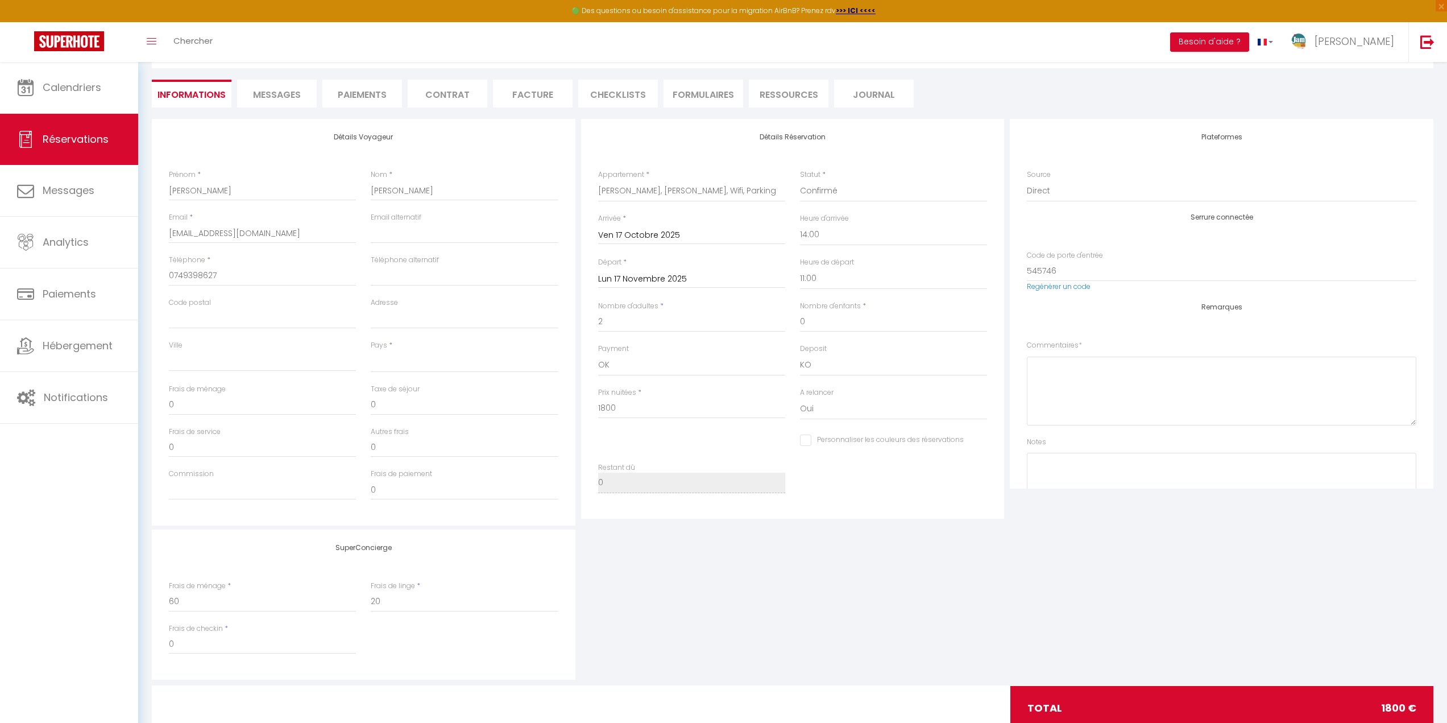
select select
checkbox input "false"
select select
checkbox input "false"
select select
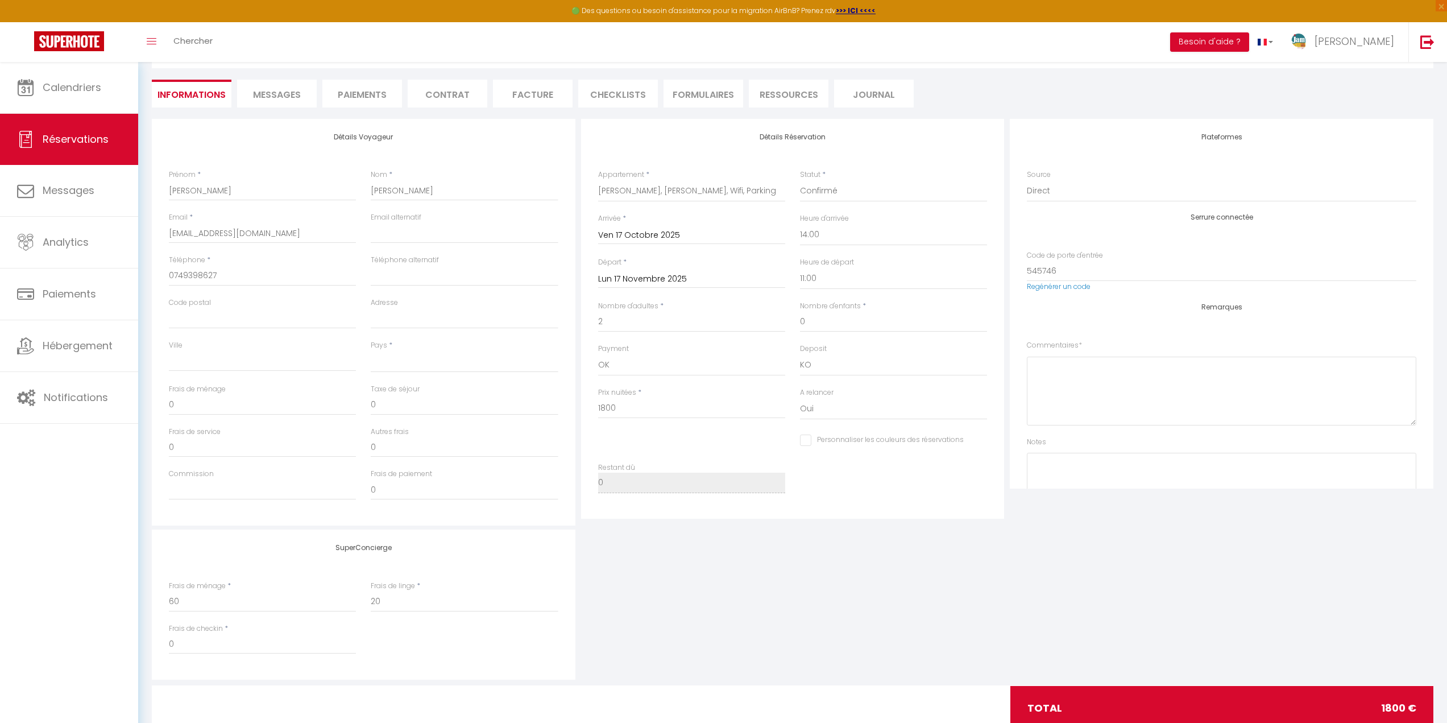
checkbox input "false"
select select
checkbox input "false"
select select
checkbox input "false"
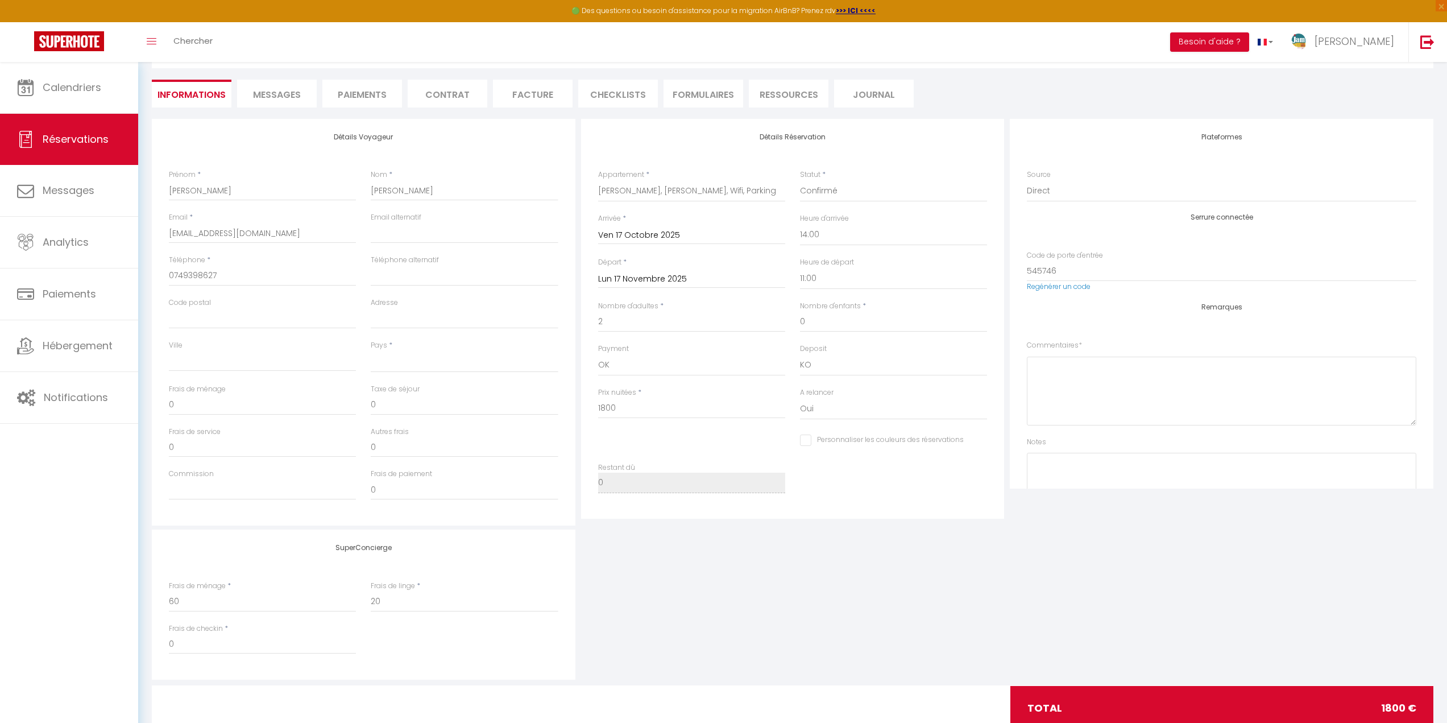
select select
checkbox input "false"
select select
checkbox input "false"
select select
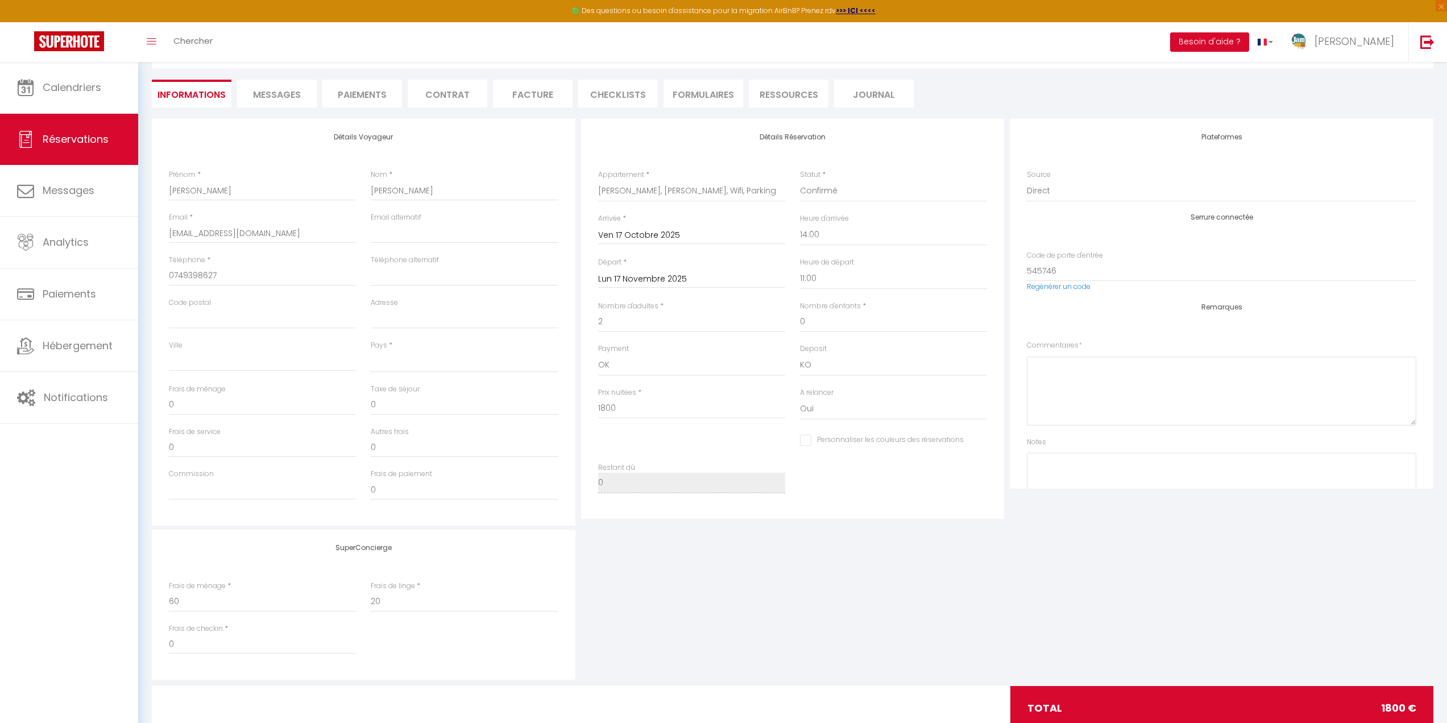
checkbox input "false"
select select
checkbox input "false"
select select
checkbox input "false"
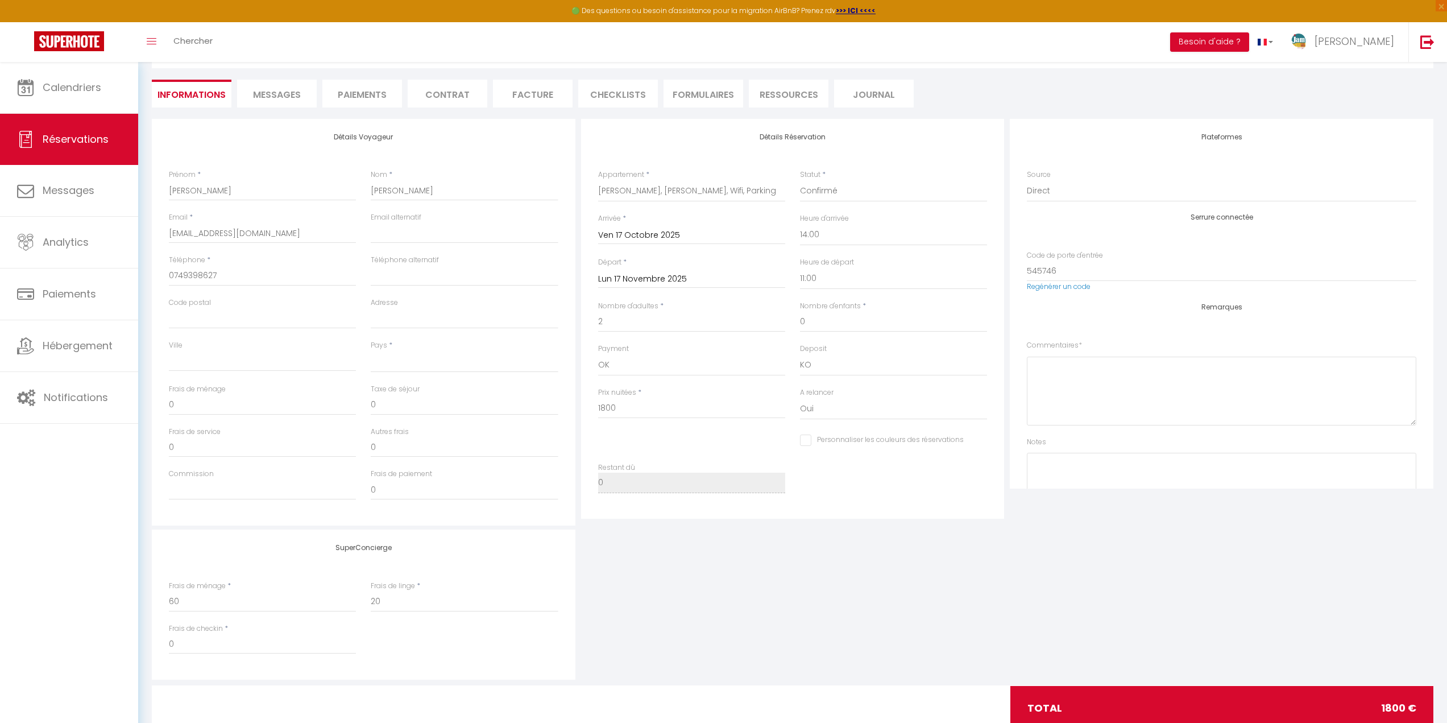
select select
checkbox input "false"
select select
checkbox input "false"
